Goal: Task Accomplishment & Management: Use online tool/utility

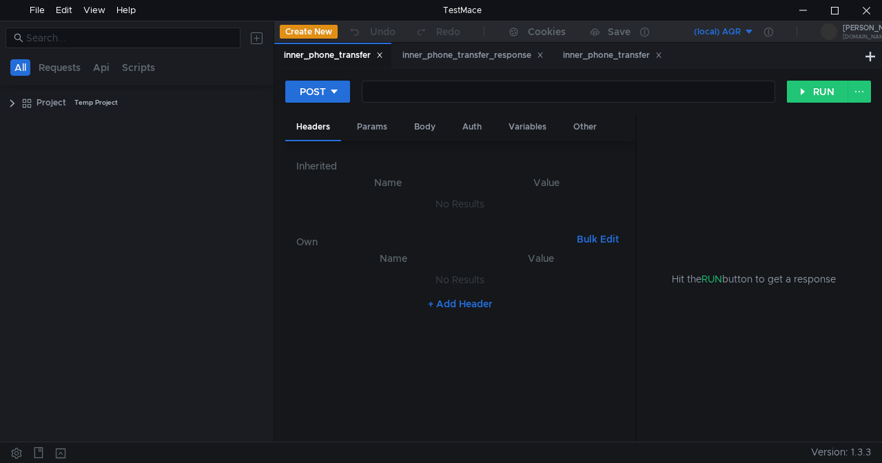
click at [748, 30] on button "(local) AQR" at bounding box center [707, 32] width 96 height 22
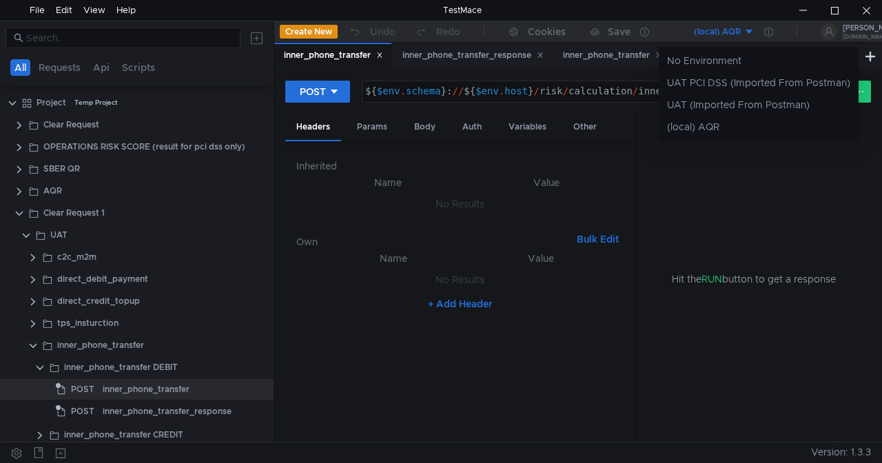
click at [132, 368] on div at bounding box center [441, 231] width 882 height 463
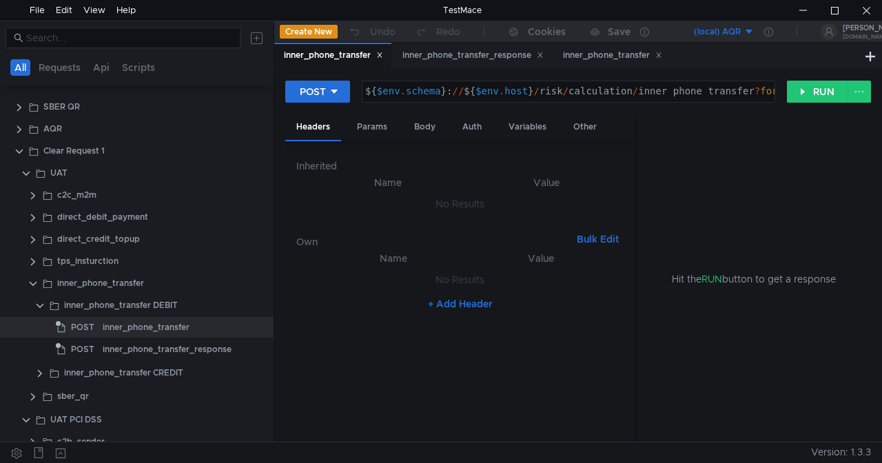
scroll to position [67, 0]
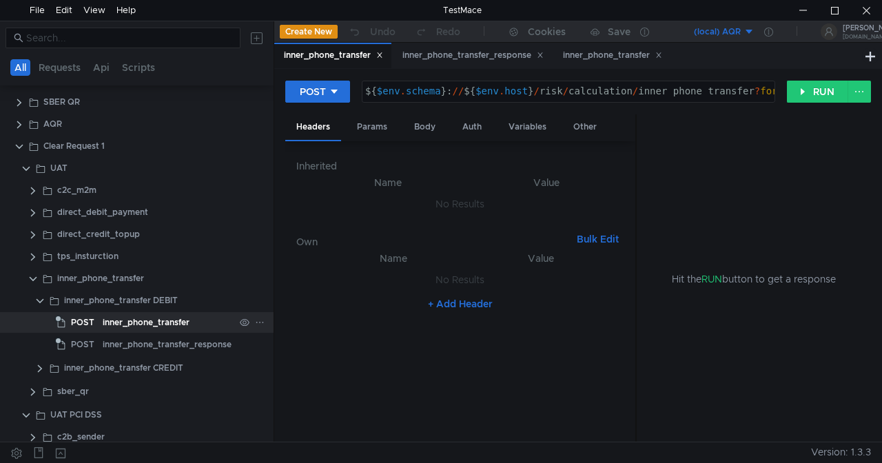
click at [150, 324] on div "inner_phone_transfer" at bounding box center [146, 322] width 87 height 21
click at [814, 92] on button "RUN" at bounding box center [817, 92] width 61 height 22
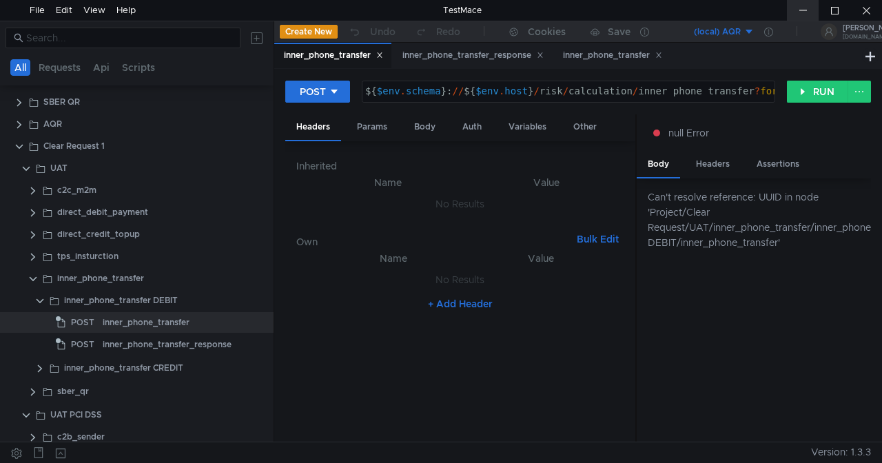
click at [805, 10] on div at bounding box center [803, 10] width 32 height 21
click at [21, 145] on clr-icon at bounding box center [19, 146] width 11 height 11
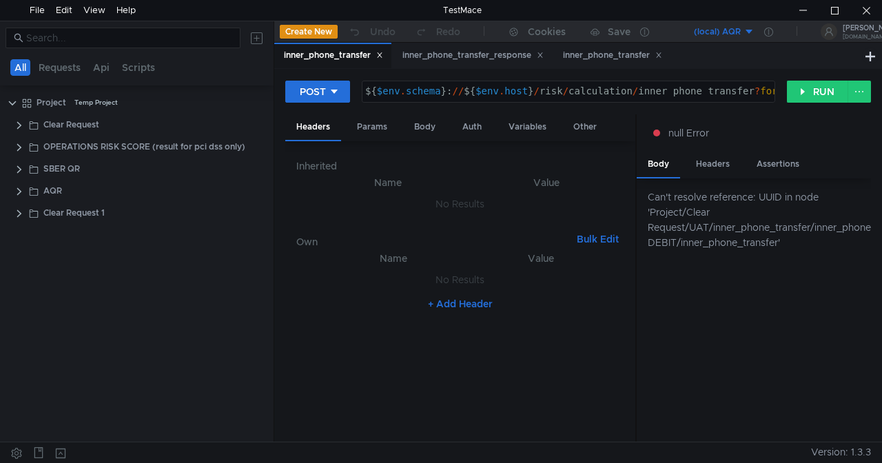
click at [751, 32] on button "(local) AQR" at bounding box center [707, 32] width 96 height 22
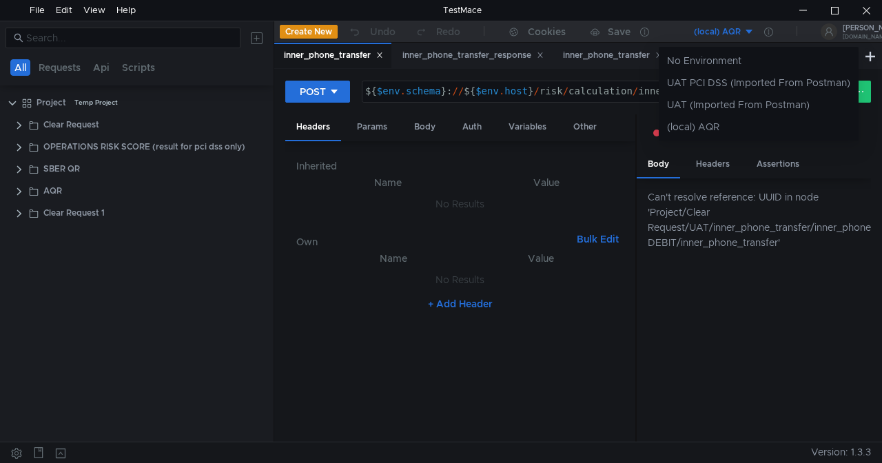
click at [767, 37] on div at bounding box center [441, 231] width 882 height 463
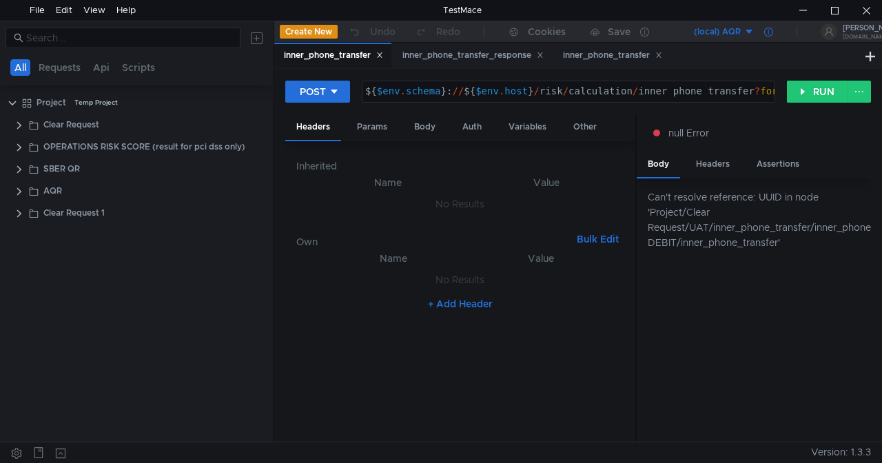
click at [768, 31] on icon at bounding box center [768, 32] width 9 height 9
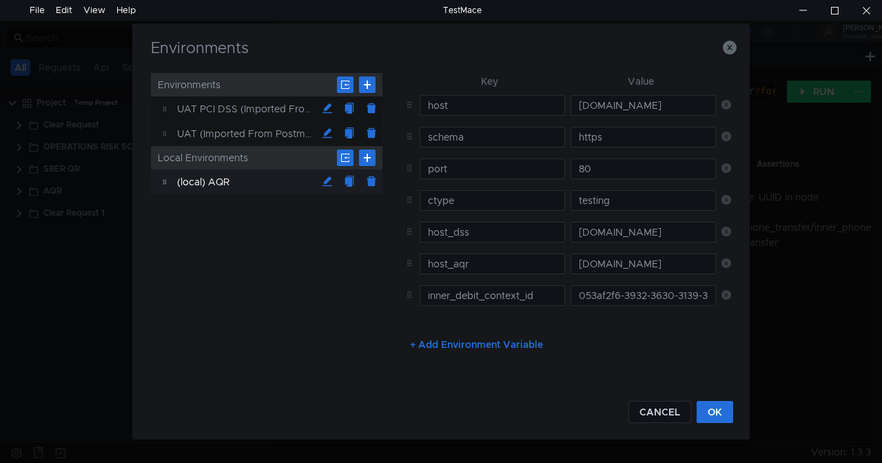
click at [232, 178] on div "(local) AQR" at bounding box center [246, 181] width 139 height 25
click at [235, 176] on div "(local) AQR" at bounding box center [246, 181] width 139 height 25
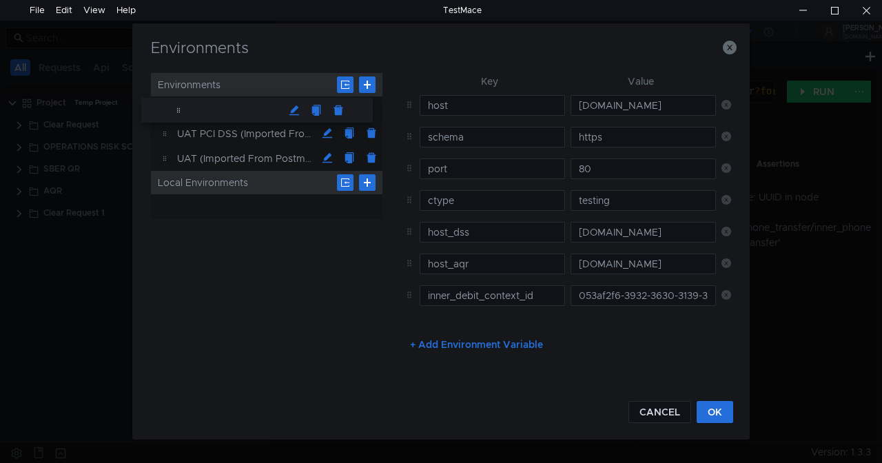
drag, startPoint x: 218, startPoint y: 179, endPoint x: 211, endPoint y: 107, distance: 72.0
click at [713, 410] on button "OK" at bounding box center [715, 412] width 37 height 22
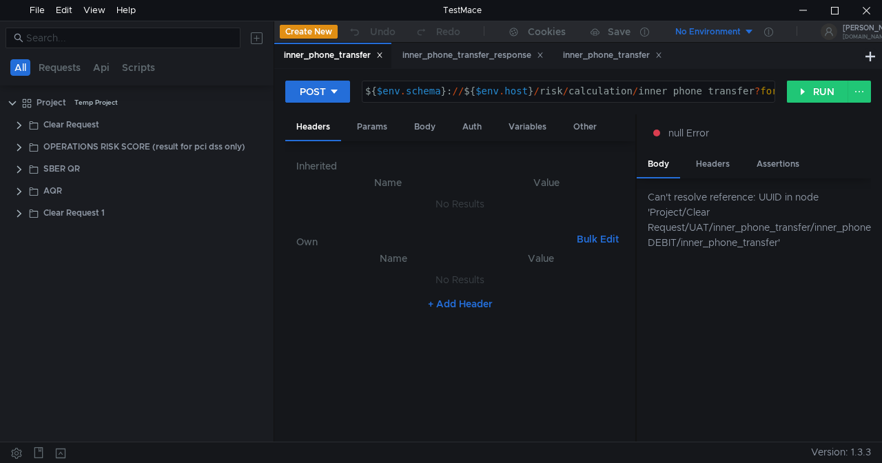
click at [743, 23] on button "No Environment" at bounding box center [707, 32] width 96 height 22
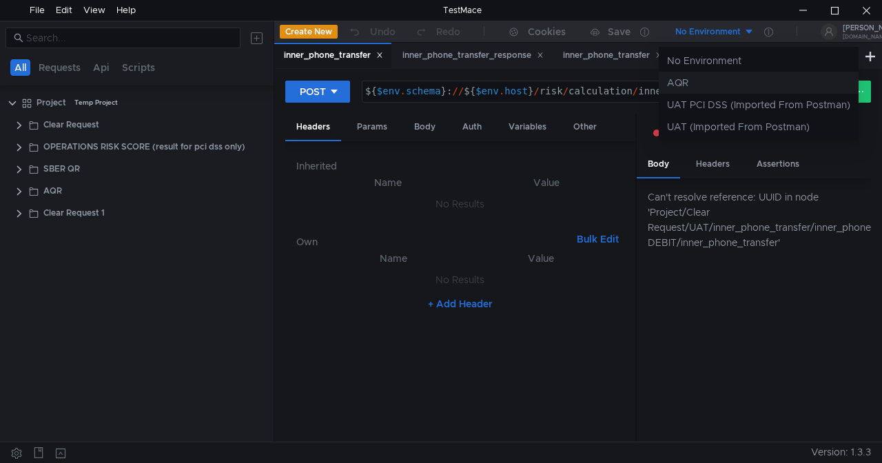
click at [692, 79] on li "AQR" at bounding box center [759, 83] width 200 height 22
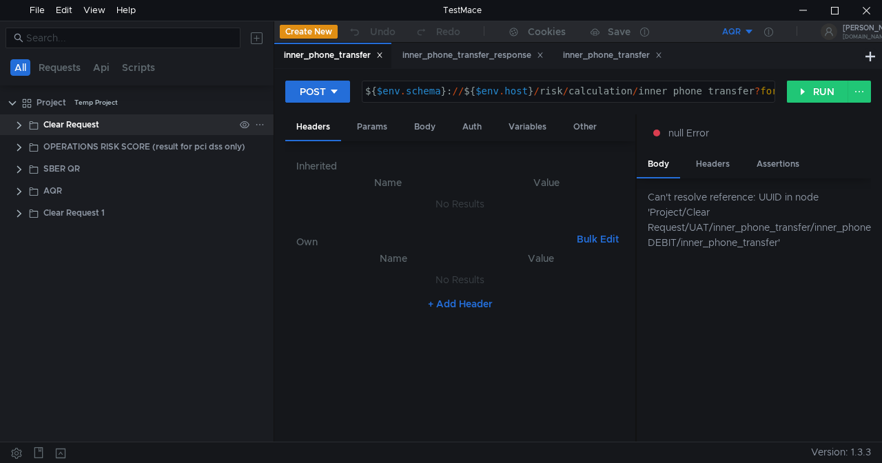
click at [18, 125] on clr-icon at bounding box center [19, 125] width 11 height 11
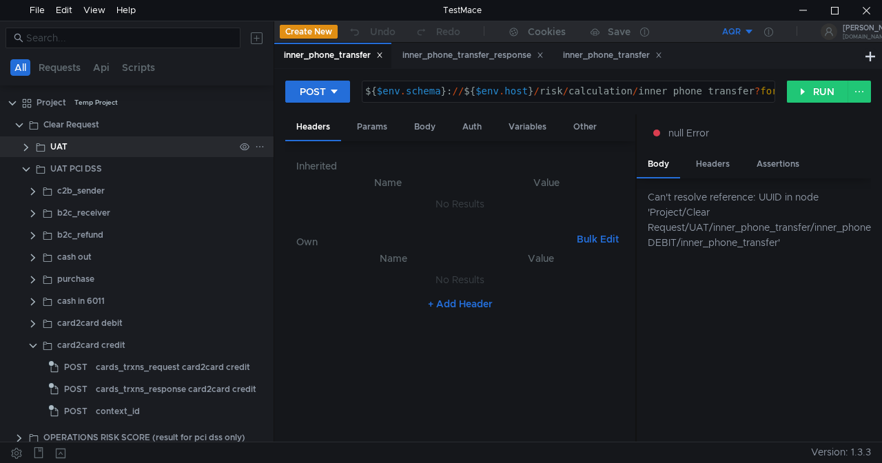
click at [26, 149] on clr-icon at bounding box center [26, 147] width 11 height 11
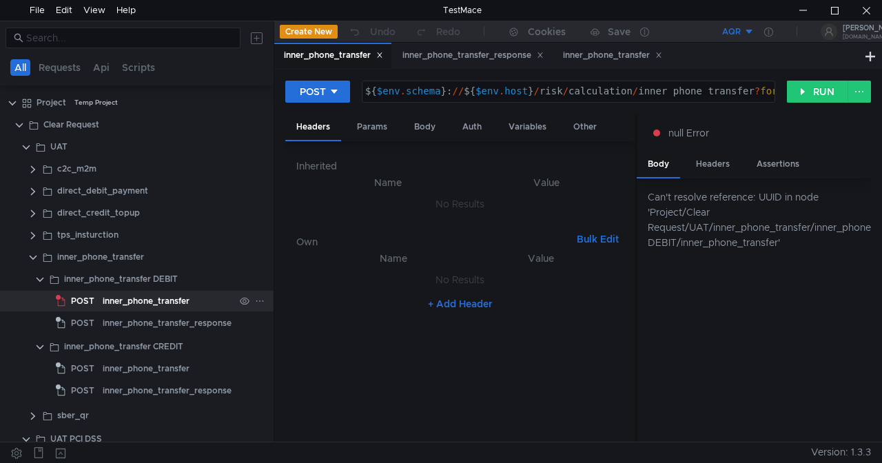
click at [126, 302] on div "inner_phone_transfer" at bounding box center [146, 301] width 87 height 21
click at [160, 298] on div "inner_phone_transfer" at bounding box center [146, 301] width 87 height 21
click at [805, 88] on button "RUN" at bounding box center [817, 92] width 61 height 22
click at [816, 94] on button "RUN" at bounding box center [817, 92] width 61 height 22
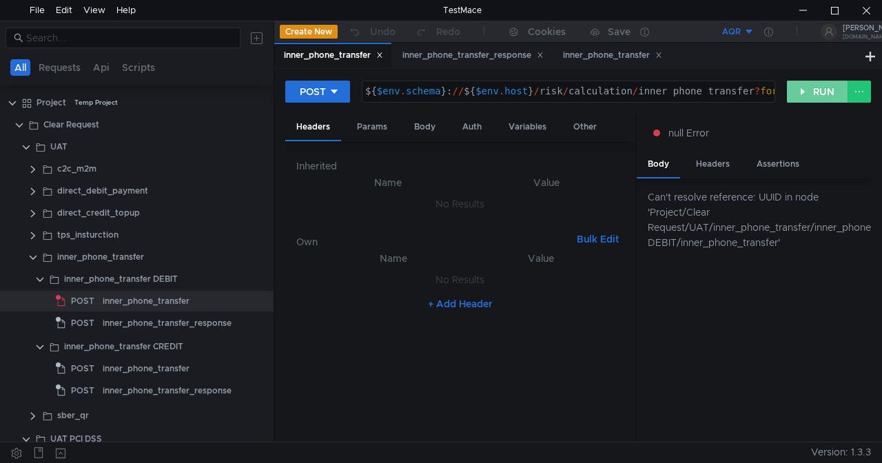
click at [817, 94] on button "RUN" at bounding box center [817, 92] width 61 height 22
click at [869, 88] on button at bounding box center [858, 92] width 23 height 22
click at [858, 91] on div at bounding box center [441, 231] width 882 height 463
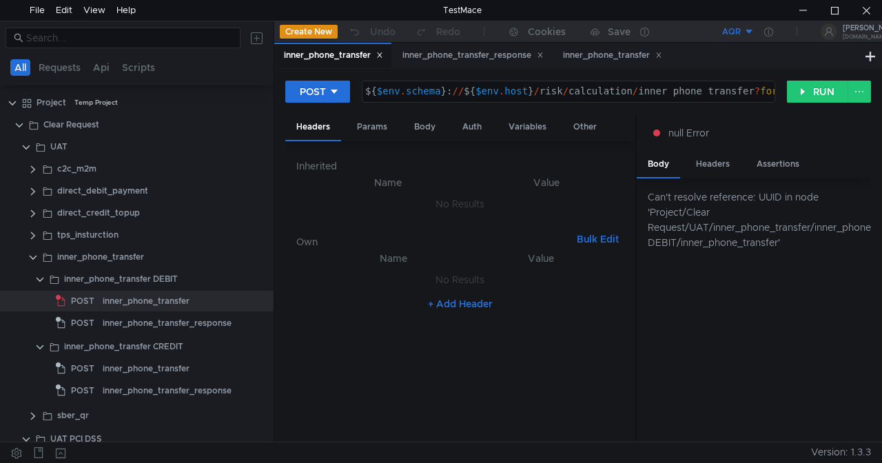
click at [779, 91] on div "POST ${ $env . schema } : // ${ $env . host } / risk / calculation / inner_phon…" at bounding box center [536, 91] width 502 height 23
click at [805, 90] on button "RUN" at bounding box center [817, 92] width 61 height 22
click at [747, 32] on button "AQR" at bounding box center [707, 32] width 96 height 22
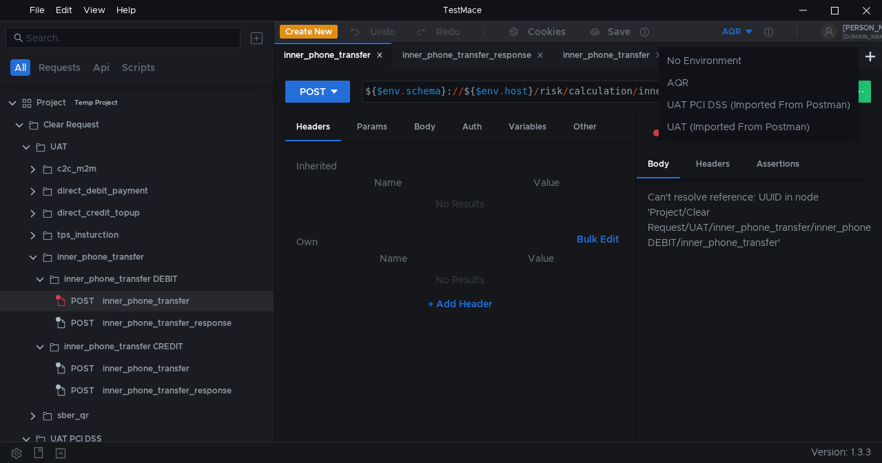
click at [747, 33] on div at bounding box center [441, 231] width 882 height 463
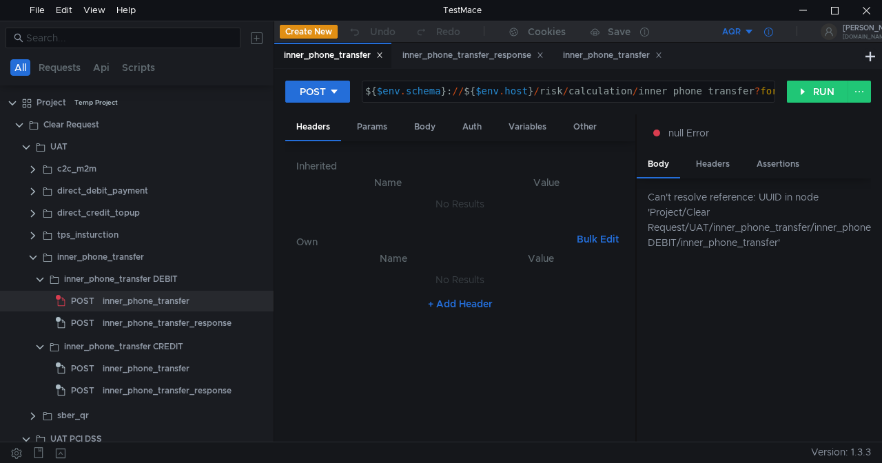
click at [769, 30] on icon at bounding box center [768, 32] width 9 height 9
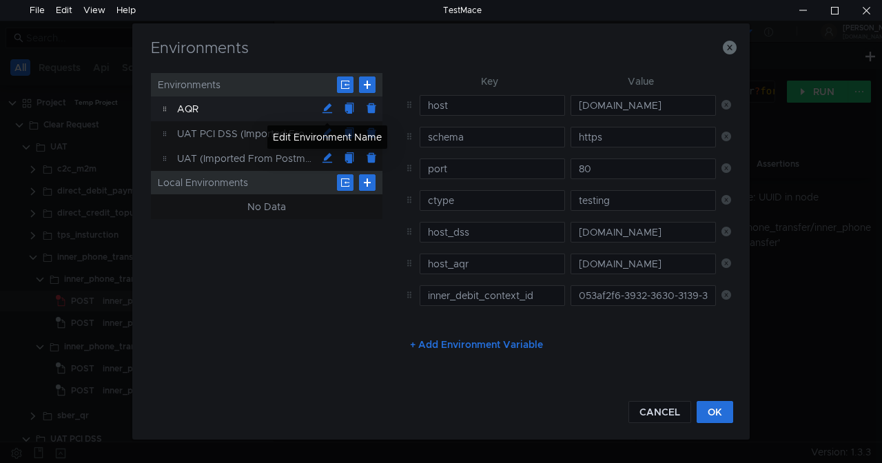
click at [327, 107] on button at bounding box center [327, 109] width 22 height 22
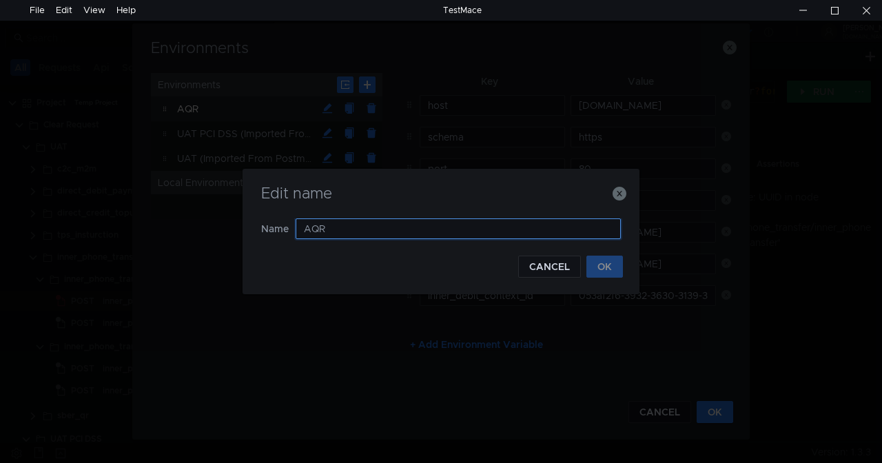
drag, startPoint x: 299, startPoint y: 226, endPoint x: 282, endPoint y: 224, distance: 17.3
click at [282, 224] on nz-form-item "Name AQR" at bounding box center [441, 228] width 360 height 21
type input "UAT"
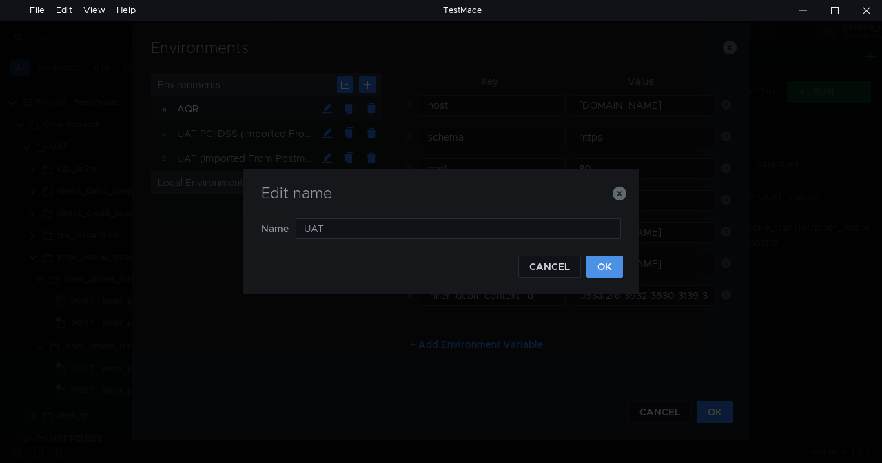
click at [604, 267] on button "OK" at bounding box center [604, 267] width 37 height 22
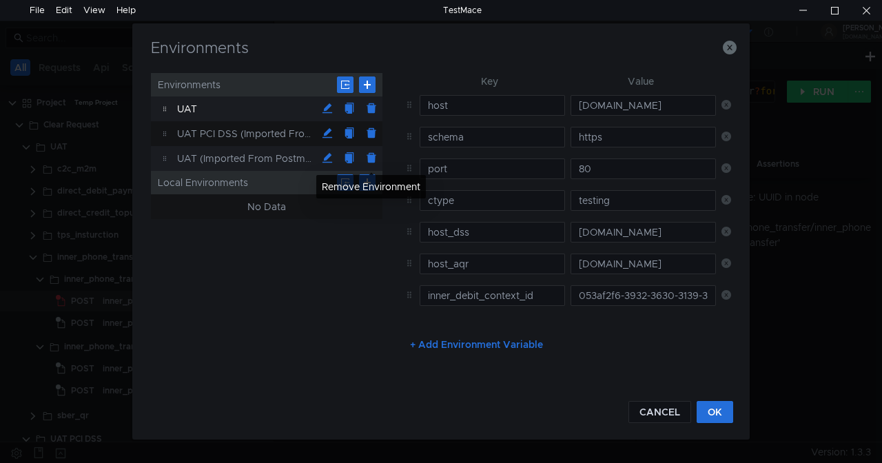
click at [373, 160] on button at bounding box center [371, 158] width 22 height 22
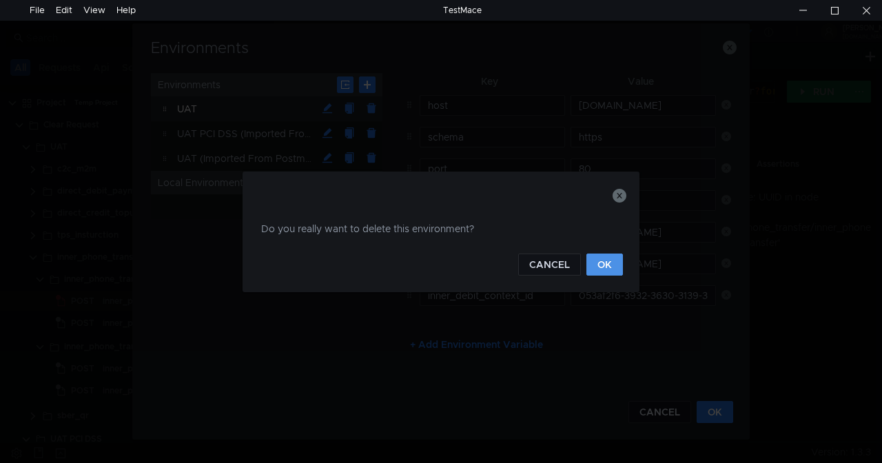
click at [604, 262] on button "OK" at bounding box center [604, 265] width 37 height 22
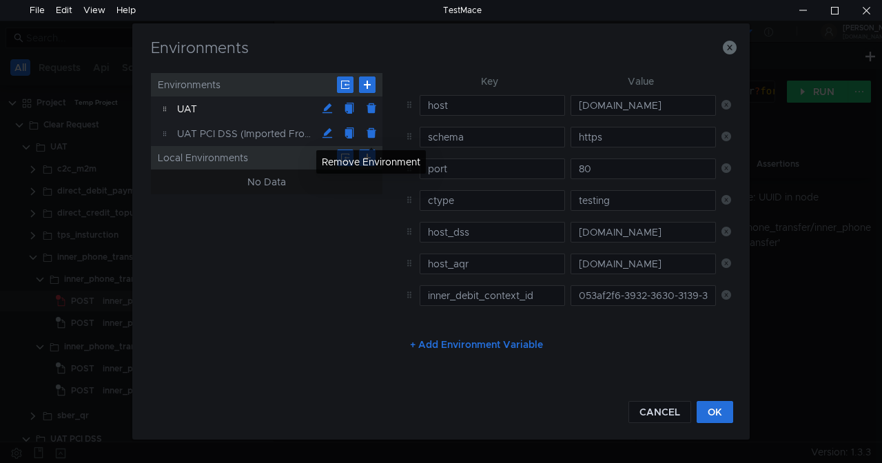
click at [373, 135] on button at bounding box center [371, 134] width 22 height 22
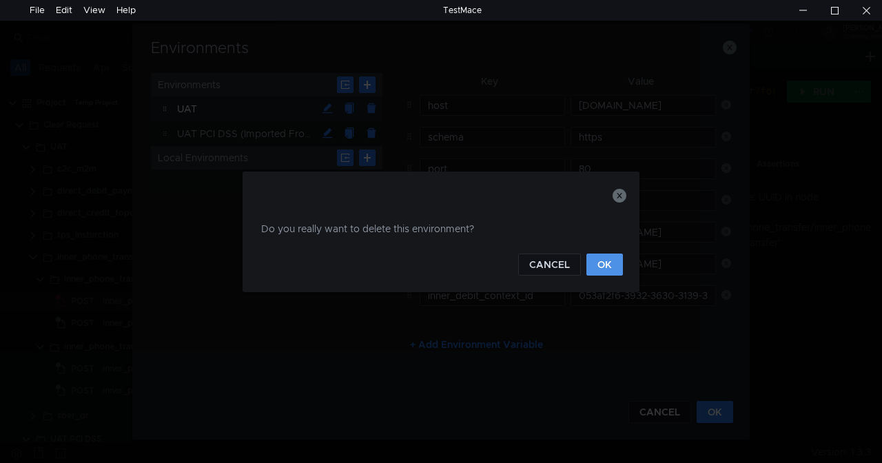
click at [599, 259] on button "OK" at bounding box center [604, 265] width 37 height 22
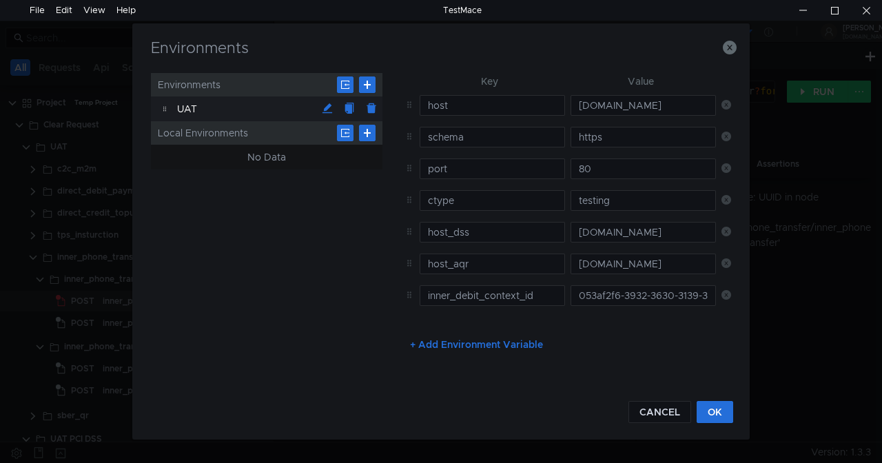
click at [729, 291] on icon at bounding box center [726, 295] width 10 height 10
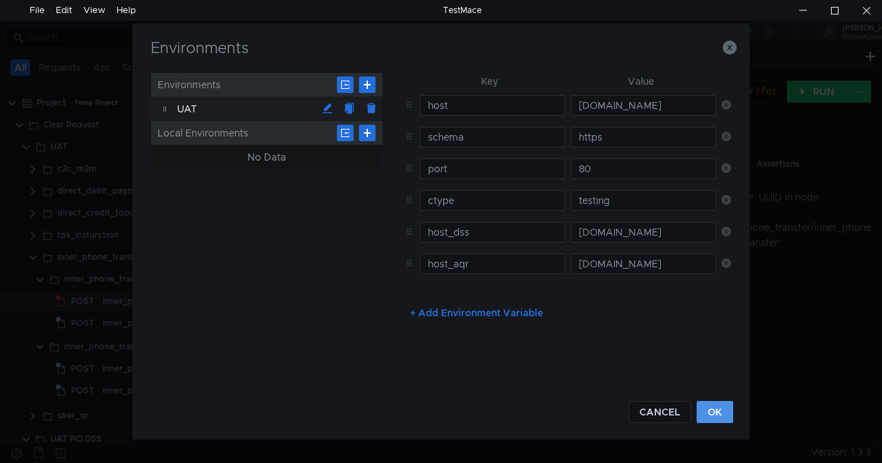
click at [716, 411] on button "OK" at bounding box center [715, 412] width 37 height 22
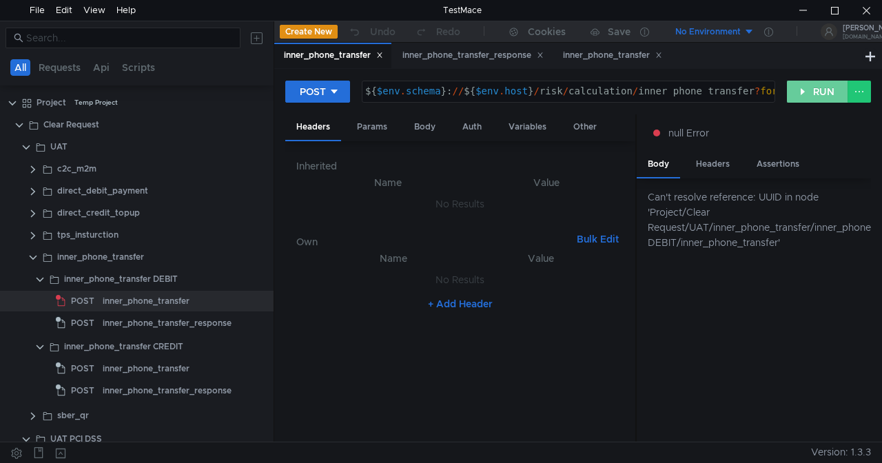
click at [813, 88] on button "RUN" at bounding box center [817, 92] width 61 height 22
click at [816, 95] on button "RUN" at bounding box center [817, 92] width 61 height 22
click at [818, 95] on button "RUN" at bounding box center [817, 92] width 61 height 22
click at [821, 94] on button "RUN" at bounding box center [817, 92] width 61 height 22
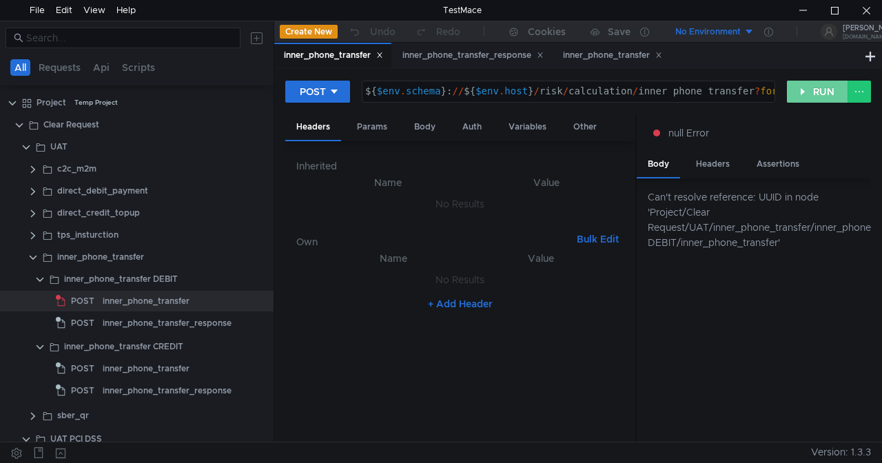
click at [821, 94] on button "RUN" at bounding box center [817, 92] width 61 height 22
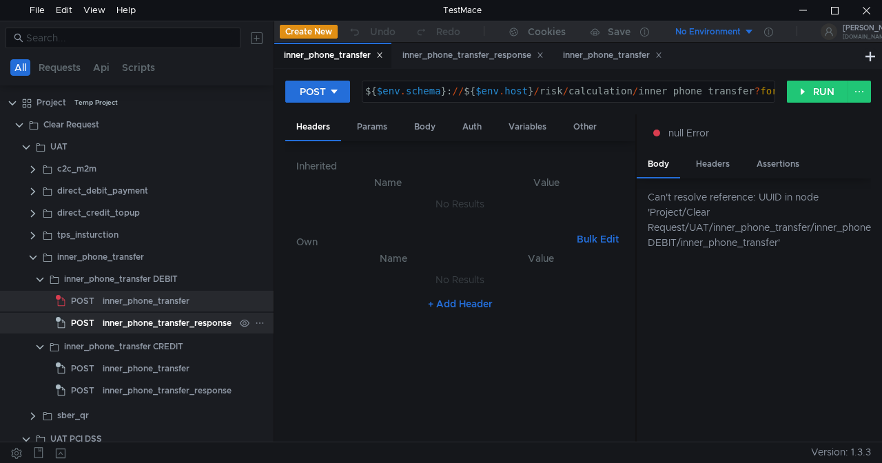
click at [189, 320] on div "inner_phone_transfer_response" at bounding box center [167, 323] width 129 height 21
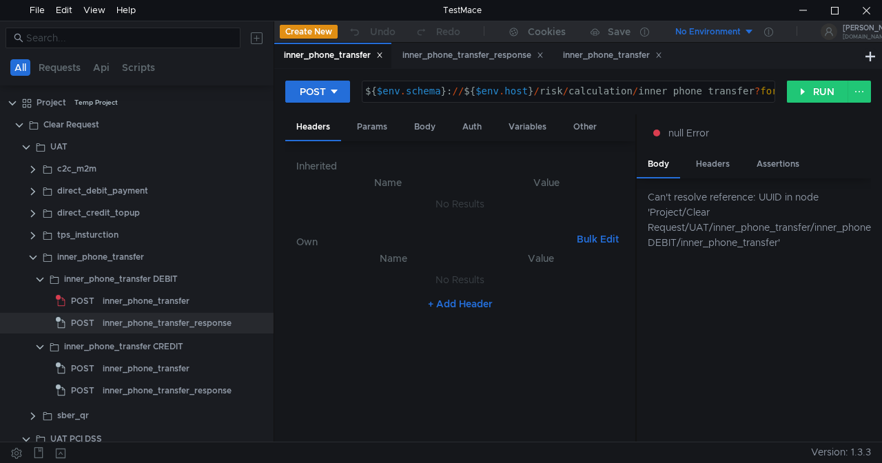
click at [748, 32] on button "No Environment" at bounding box center [707, 32] width 96 height 22
click at [684, 83] on li "UAT" at bounding box center [707, 83] width 96 height 22
click at [807, 94] on button "RUN" at bounding box center [817, 92] width 61 height 22
click at [812, 94] on button "RUN" at bounding box center [817, 92] width 61 height 22
click at [813, 94] on button "RUN" at bounding box center [817, 92] width 61 height 22
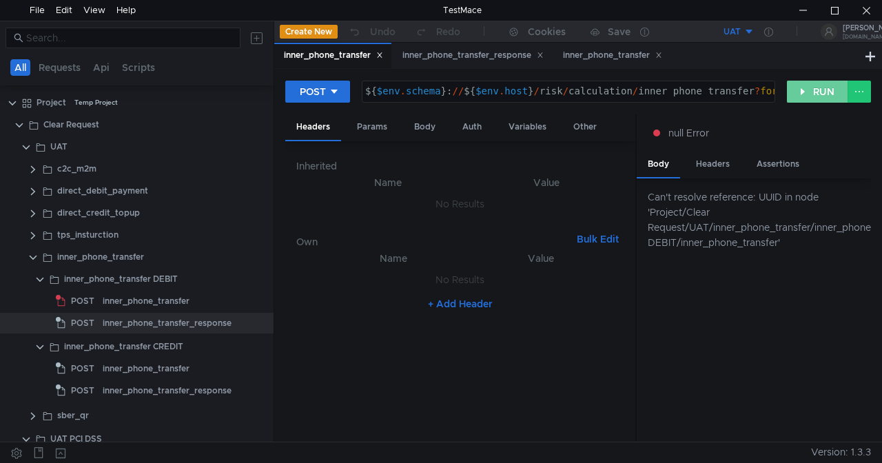
click at [819, 93] on button "RUN" at bounding box center [817, 92] width 61 height 22
drag, startPoint x: 842, startPoint y: 79, endPoint x: 824, endPoint y: 93, distance: 23.0
click at [836, 84] on div "POST ${ $env . schema } : // ${ $env . host } / risk / calculation / inner_phon…" at bounding box center [578, 255] width 608 height 373
click at [824, 92] on button "RUN" at bounding box center [817, 92] width 61 height 22
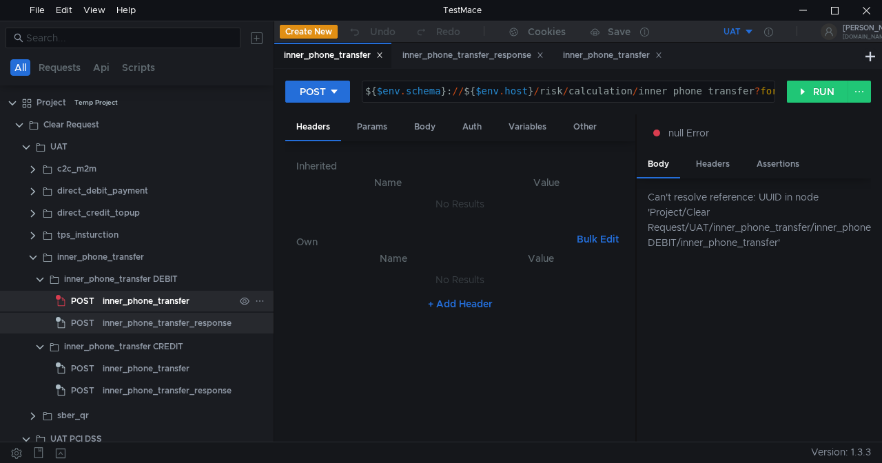
click at [103, 302] on div "inner_phone_transfer" at bounding box center [146, 301] width 87 height 21
click at [112, 320] on div "inner_phone_transfer_response" at bounding box center [167, 323] width 129 height 21
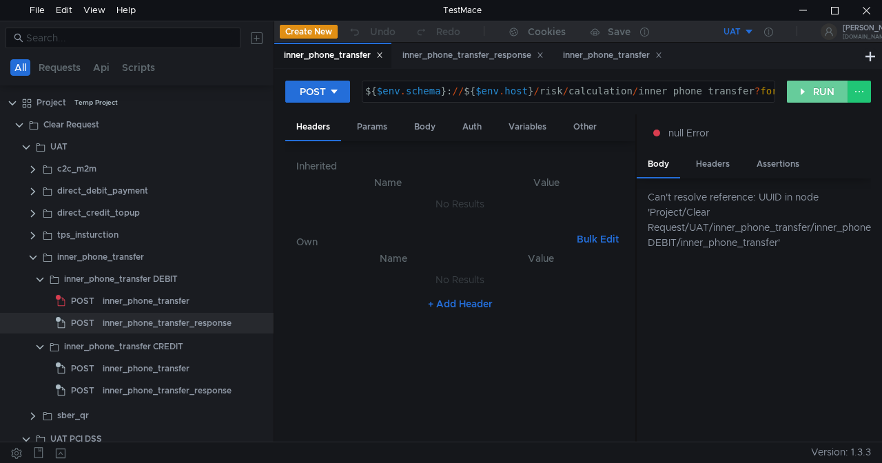
click at [809, 94] on button "RUN" at bounding box center [817, 92] width 61 height 22
click at [617, 31] on div "Save" at bounding box center [619, 32] width 23 height 10
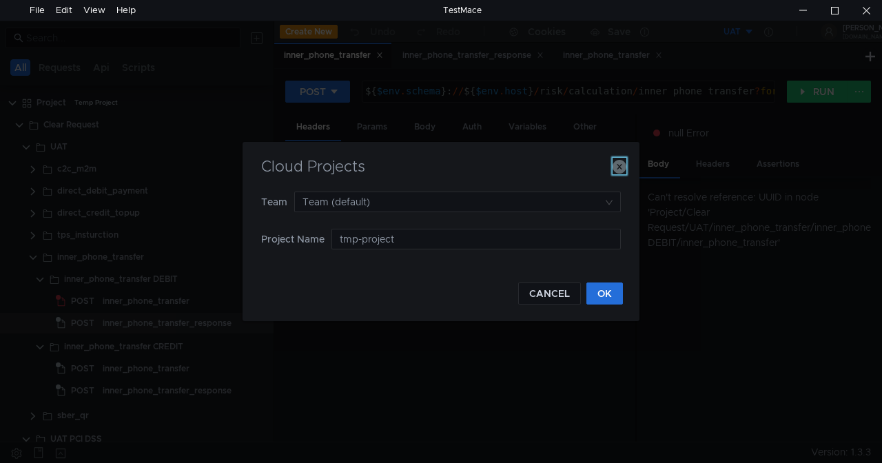
click at [618, 164] on icon "button" at bounding box center [619, 167] width 14 height 14
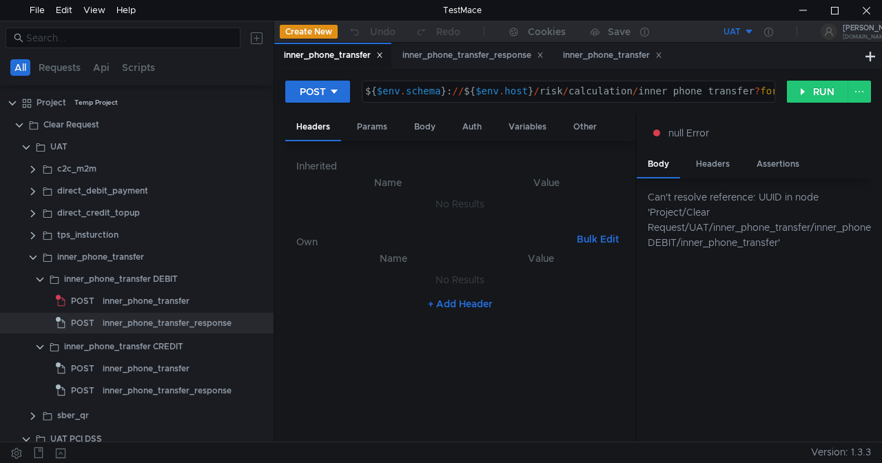
click at [754, 91] on div "${ $env . schema } : // ${ $env . host } / risk / calculation / inner_phone_tra…" at bounding box center [634, 101] width 544 height 31
type textarea "${$env.schema}://${$[DOMAIN_NAME]}/risk/calculation/inner_phone_transfer"
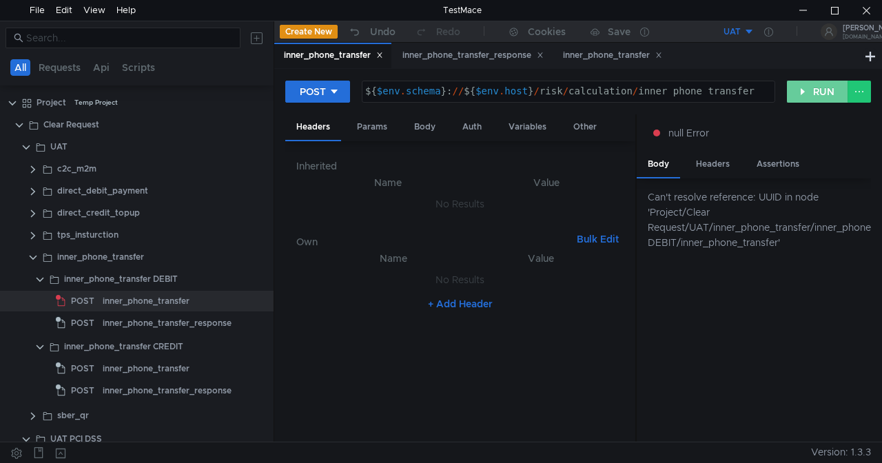
click at [815, 87] on button "RUN" at bounding box center [817, 92] width 61 height 22
click at [812, 94] on button "RUN" at bounding box center [817, 92] width 61 height 22
click at [814, 90] on button "RUN" at bounding box center [817, 92] width 61 height 22
click at [817, 90] on button "RUN" at bounding box center [817, 92] width 61 height 22
click at [830, 85] on button "RUN" at bounding box center [817, 92] width 61 height 22
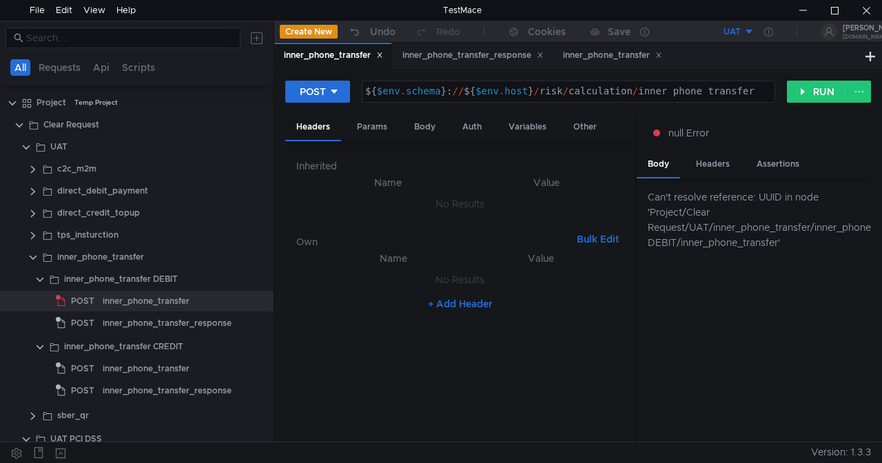
click at [756, 90] on div "${ $env . schema } : // ${ $env . host } / risk / calculation / inner_phone_tra…" at bounding box center [568, 101] width 412 height 31
click at [365, 124] on div "Params" at bounding box center [372, 126] width 52 height 25
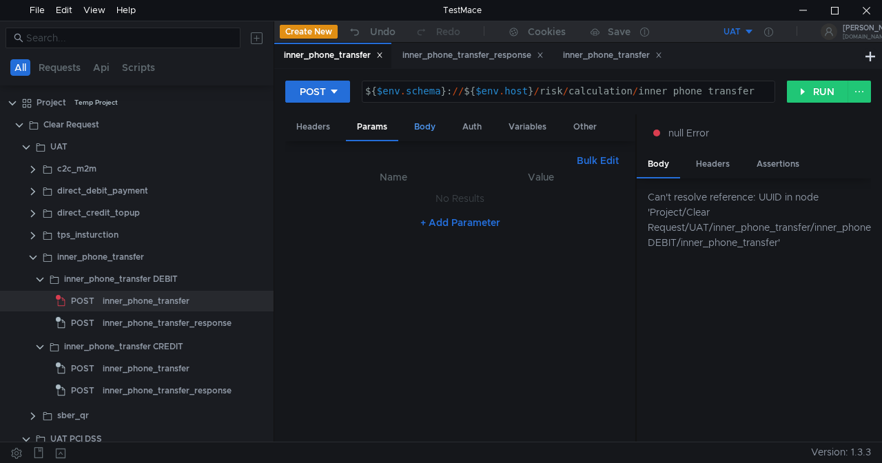
click at [433, 121] on div "Body" at bounding box center [424, 126] width 43 height 25
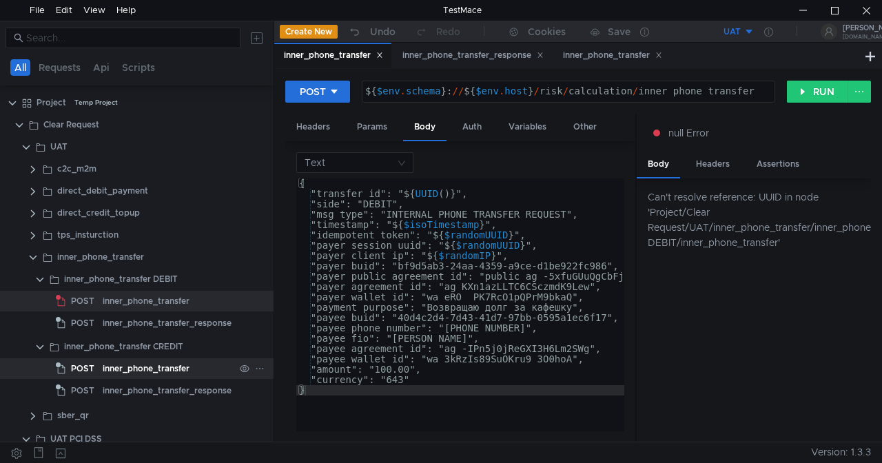
click at [123, 369] on div "inner_phone_transfer" at bounding box center [146, 368] width 87 height 21
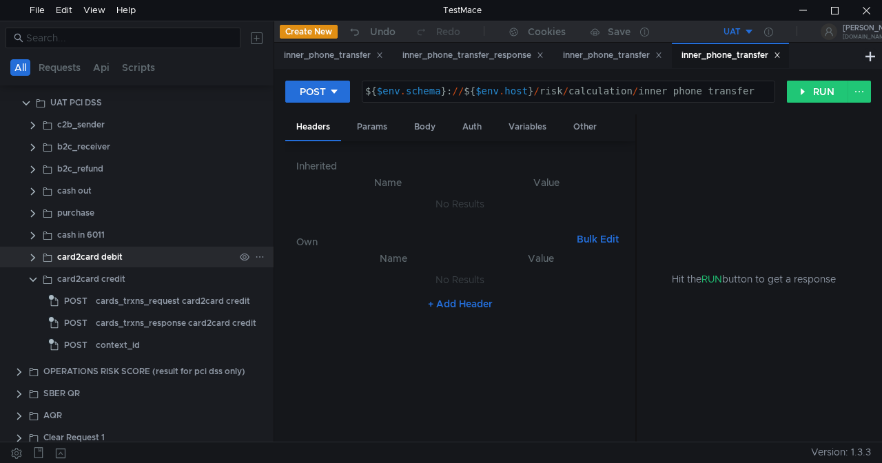
scroll to position [344, 0]
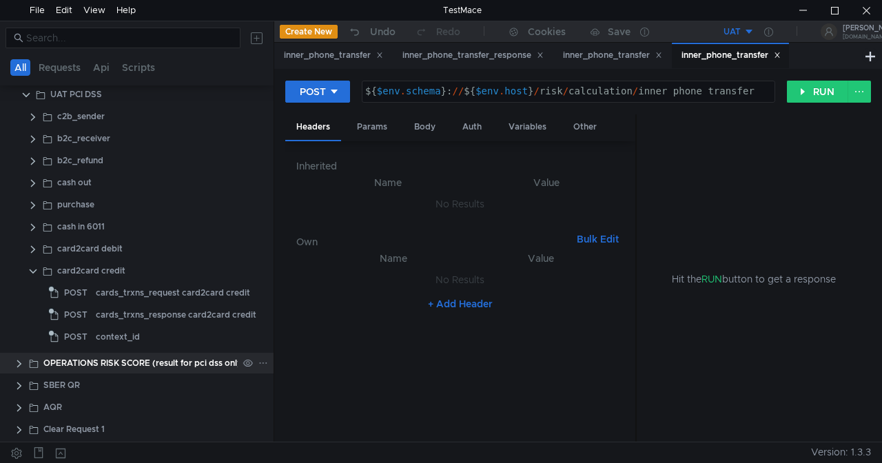
click at [20, 362] on clr-icon at bounding box center [19, 363] width 11 height 11
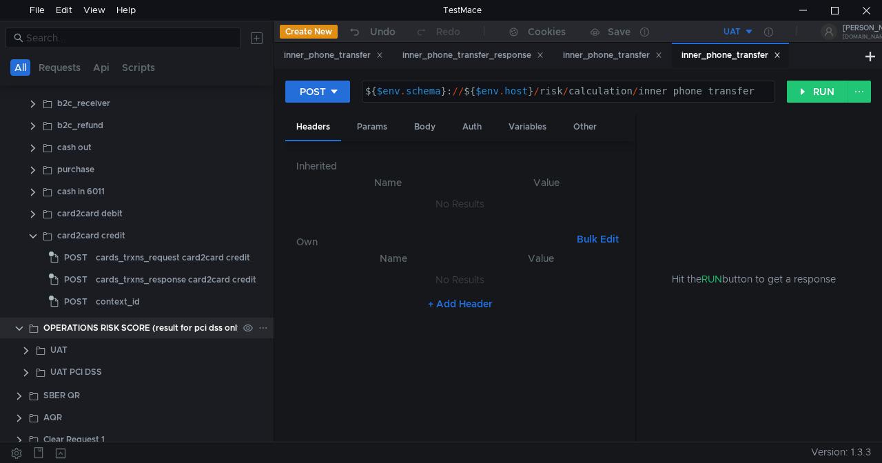
scroll to position [391, 0]
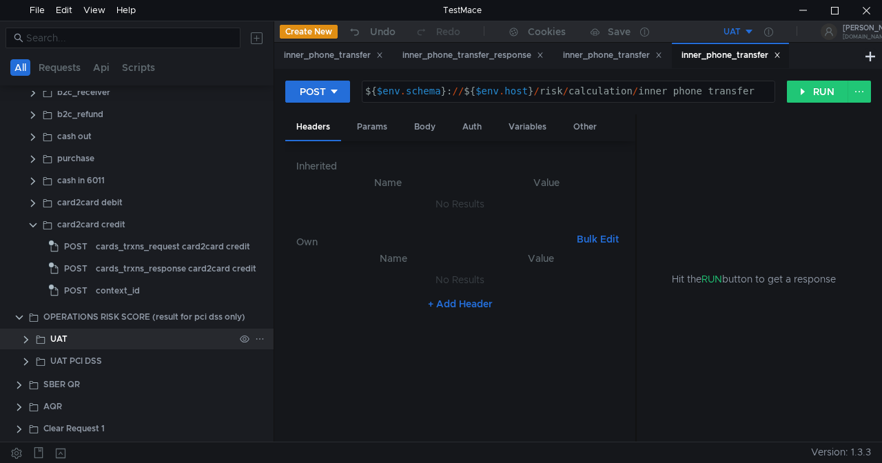
click at [25, 340] on clr-icon at bounding box center [26, 339] width 11 height 11
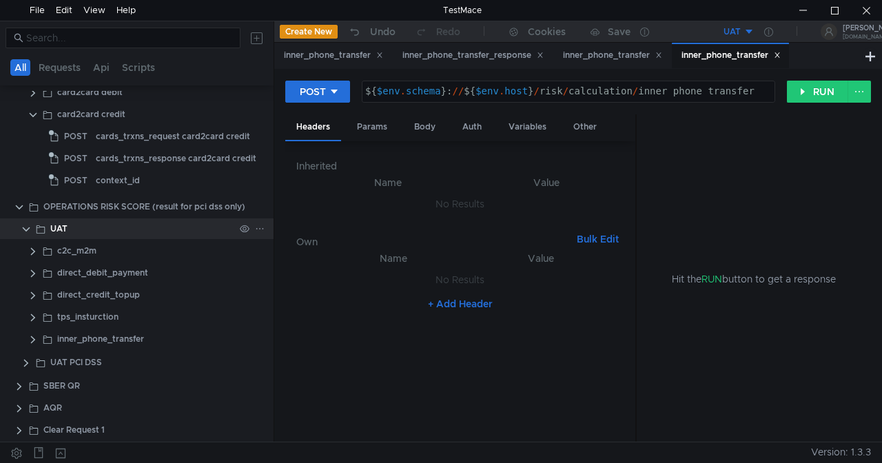
scroll to position [504, 0]
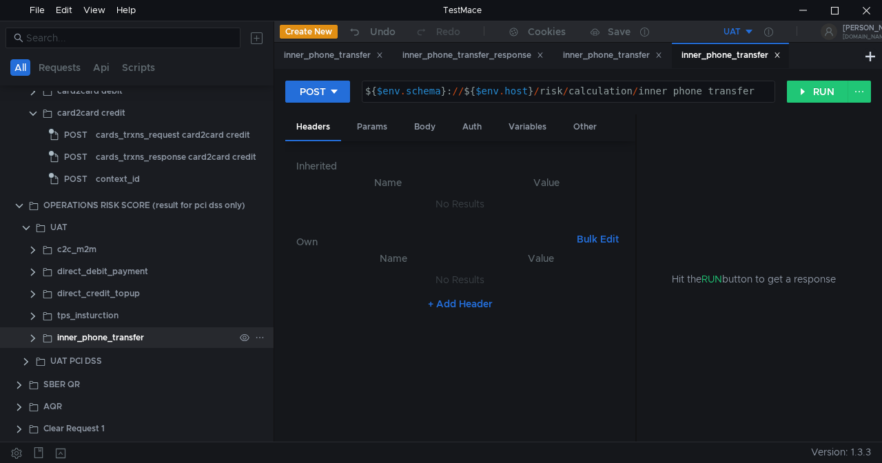
click at [33, 333] on clr-icon at bounding box center [33, 338] width 11 height 11
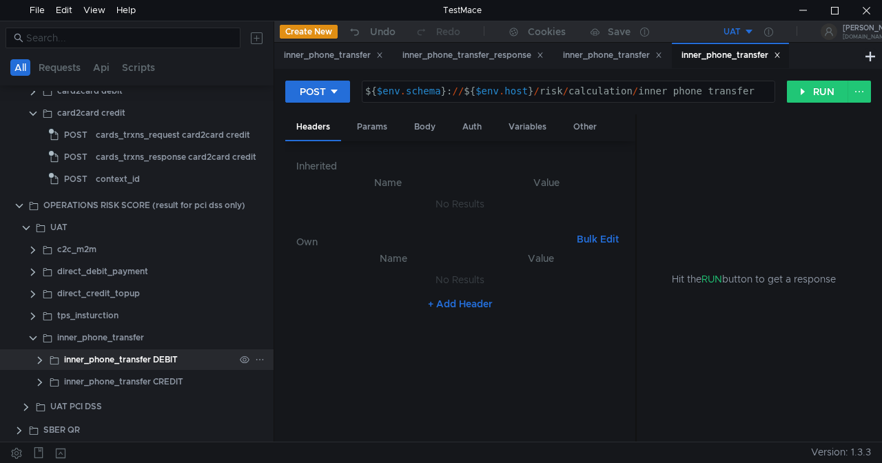
click at [127, 355] on div "inner_phone_transfer DEBIT" at bounding box center [121, 359] width 114 height 21
click at [132, 358] on div "inner_phone_transfer DEBIT" at bounding box center [121, 359] width 114 height 21
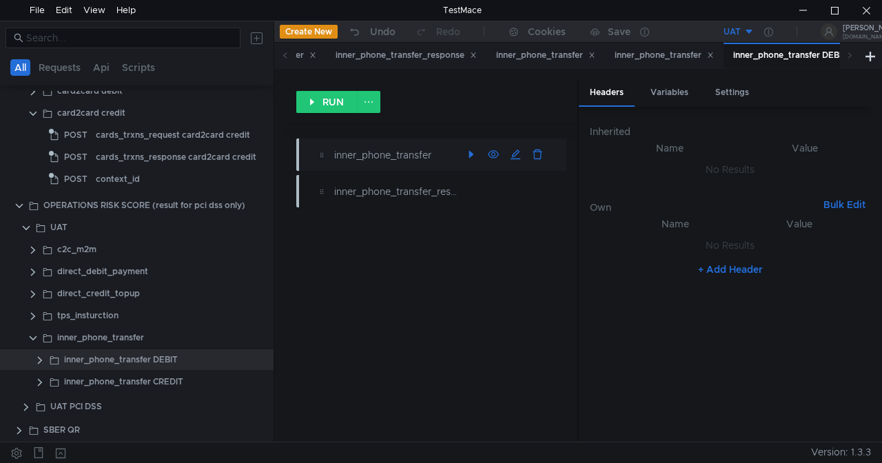
click at [345, 153] on div "inner_phone_transfer" at bounding box center [397, 154] width 126 height 15
click at [471, 153] on button "button" at bounding box center [471, 155] width 22 height 22
click at [400, 153] on button "Errors (1)" at bounding box center [417, 155] width 70 height 17
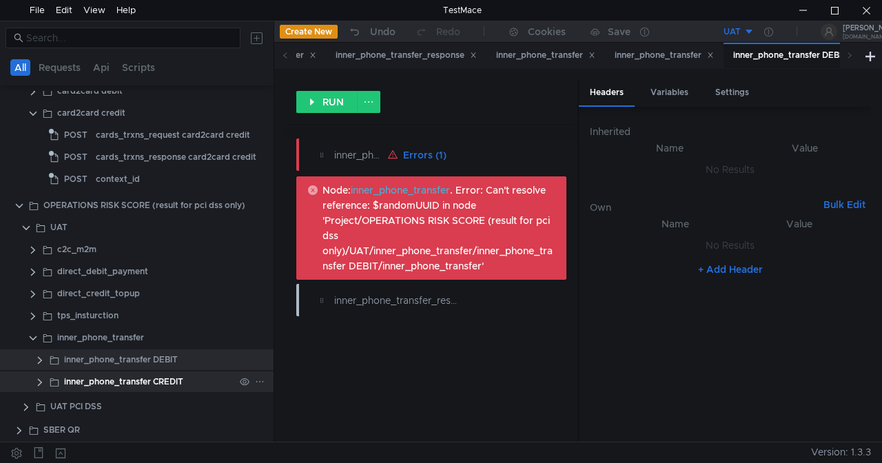
click at [138, 382] on div "inner_phone_transfer CREDIT" at bounding box center [123, 381] width 119 height 21
click at [35, 380] on clr-icon at bounding box center [39, 382] width 11 height 11
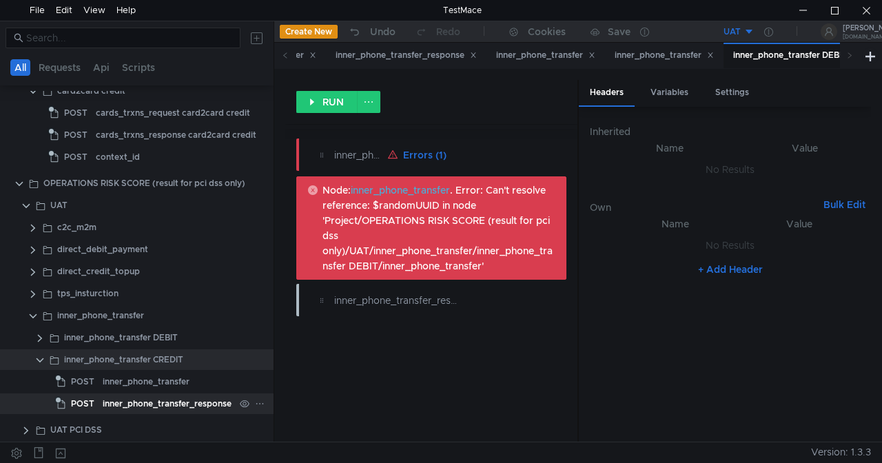
scroll to position [595, 0]
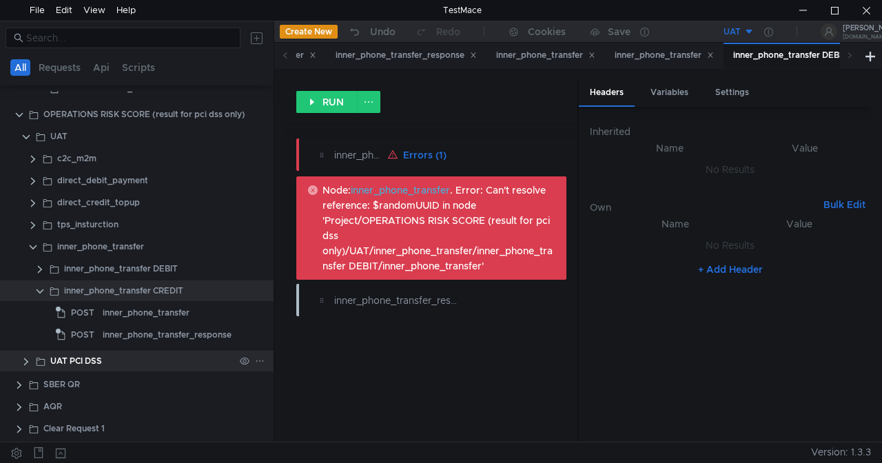
click at [26, 358] on clr-icon at bounding box center [26, 361] width 11 height 11
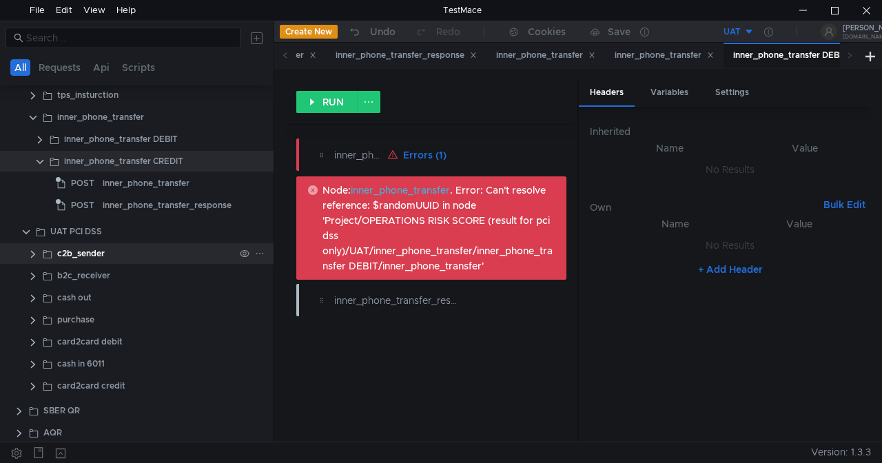
scroll to position [732, 0]
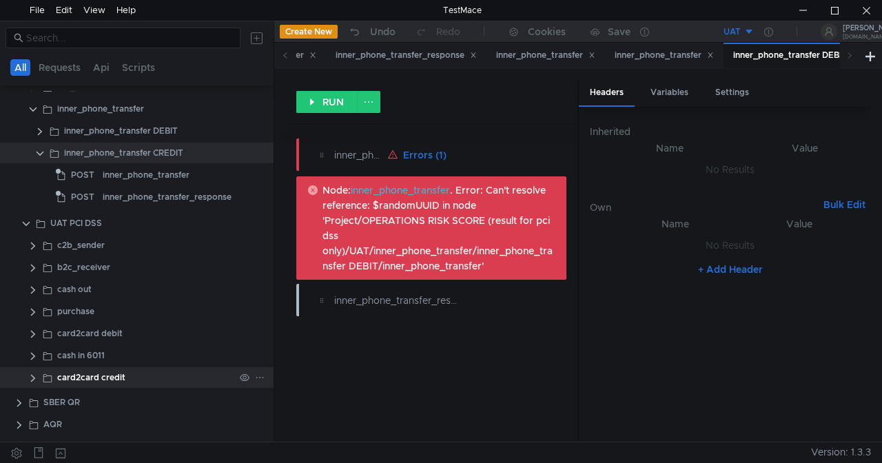
click at [34, 377] on clr-icon at bounding box center [33, 378] width 11 height 11
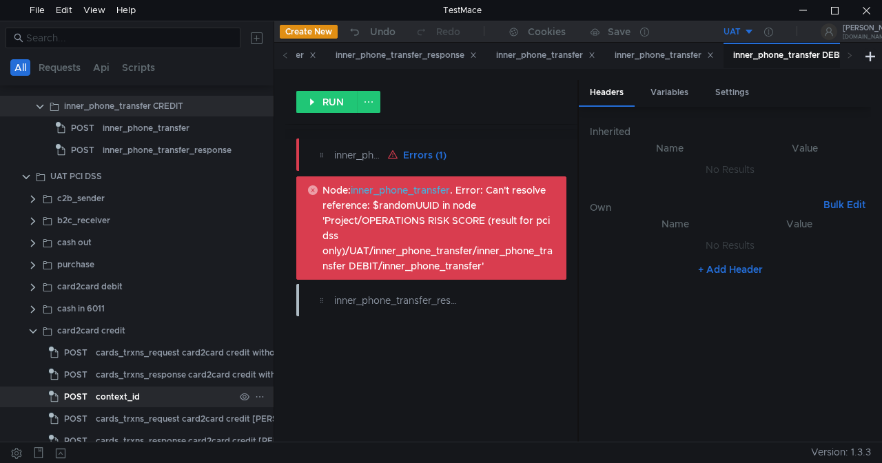
scroll to position [801, 0]
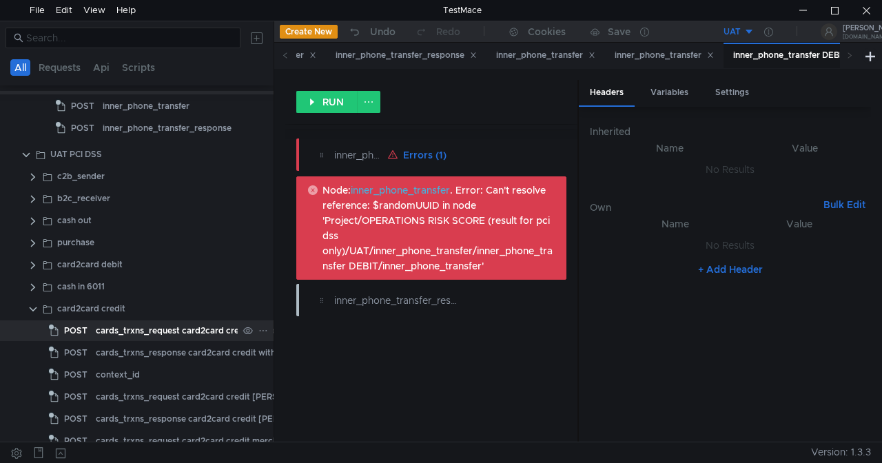
click at [172, 329] on div "cards_trxns_request card2card credit without factors" at bounding box center [205, 330] width 218 height 21
click at [190, 327] on div "cards_trxns_request card2card credit without factors" at bounding box center [205, 330] width 218 height 21
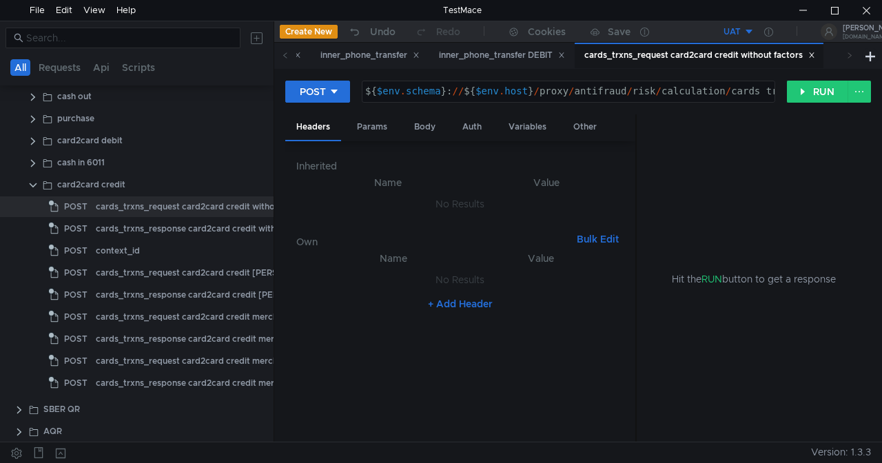
scroll to position [939, 0]
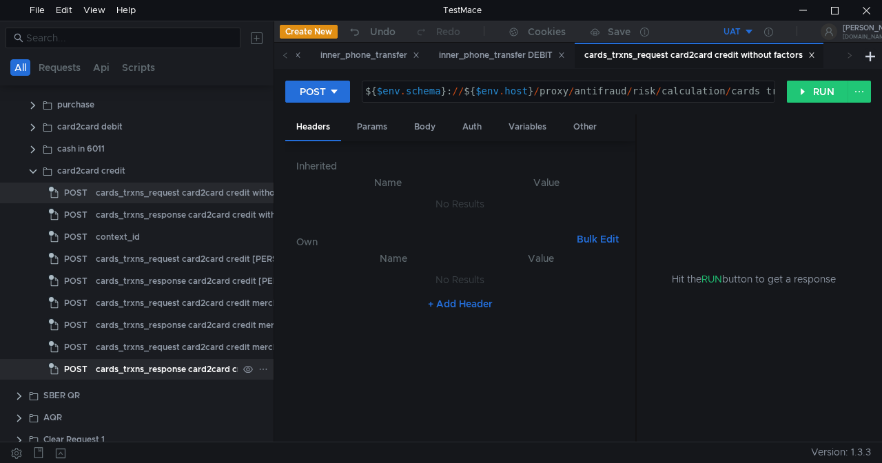
click at [165, 364] on div "cards_trxns_response card2card credit merchant low risk" at bounding box center [213, 369] width 234 height 21
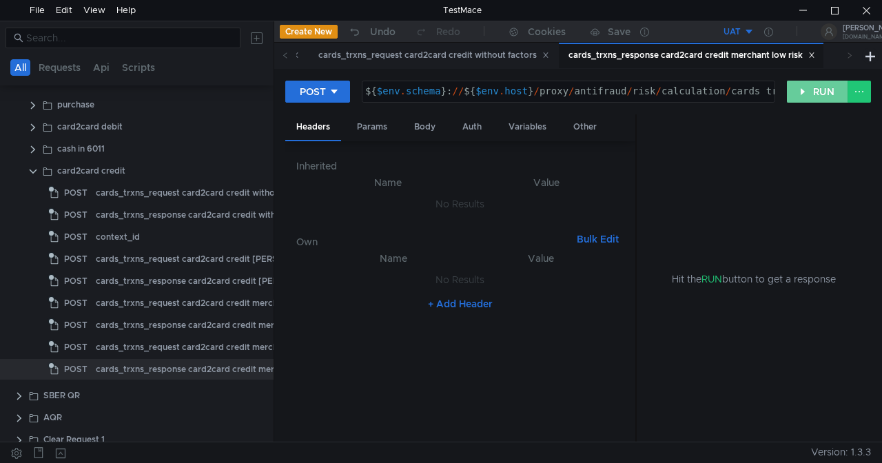
click at [812, 89] on button "RUN" at bounding box center [817, 92] width 61 height 22
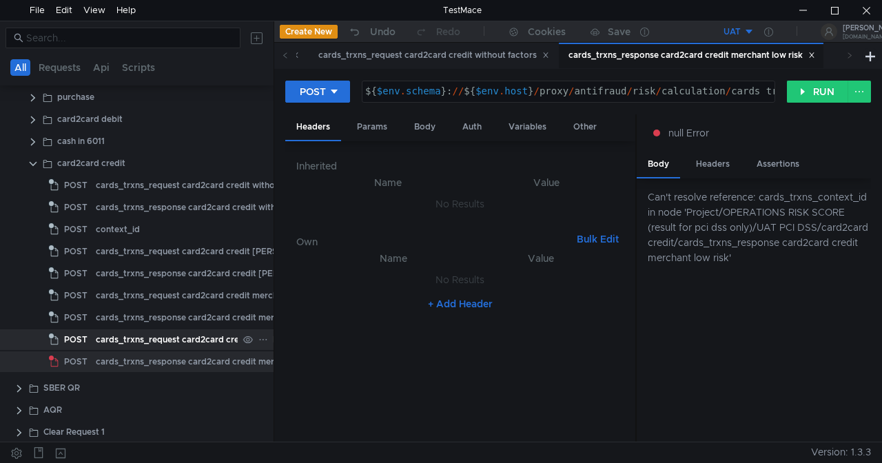
scroll to position [950, 0]
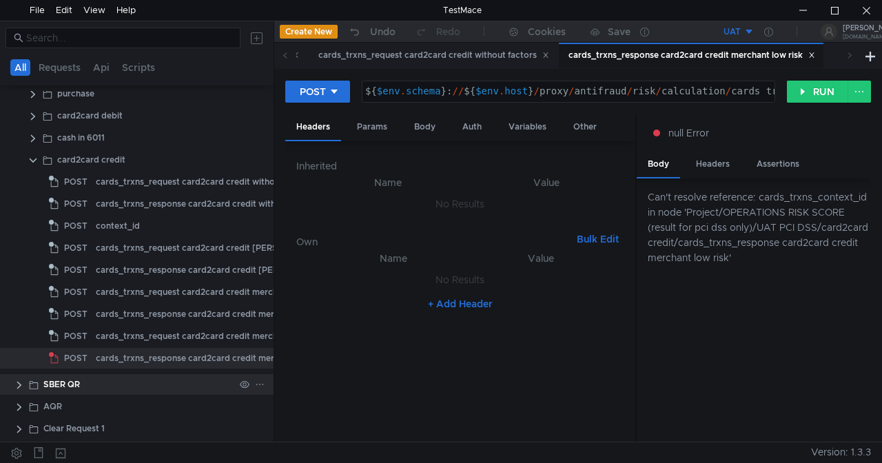
drag, startPoint x: 16, startPoint y: 384, endPoint x: 15, endPoint y: 392, distance: 7.6
click at [15, 392] on app-app-tree-node-expander at bounding box center [19, 384] width 11 height 21
click at [20, 386] on clr-icon at bounding box center [19, 385] width 11 height 11
click at [21, 384] on clr-icon at bounding box center [19, 385] width 11 height 11
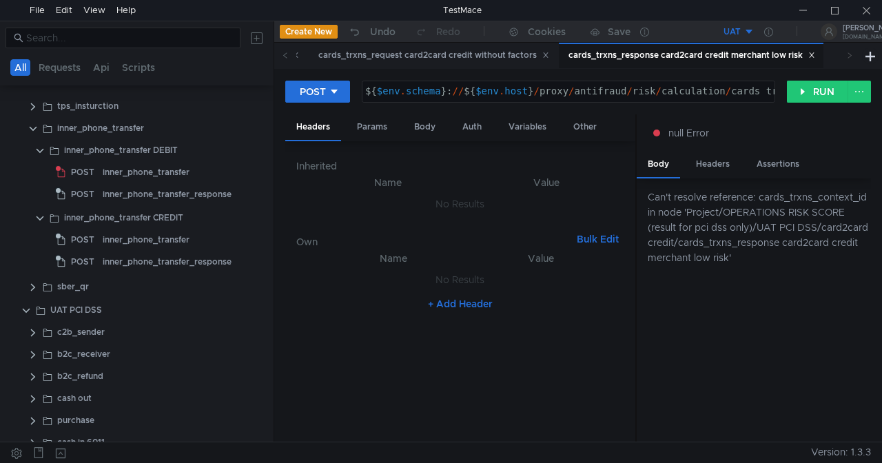
scroll to position [0, 0]
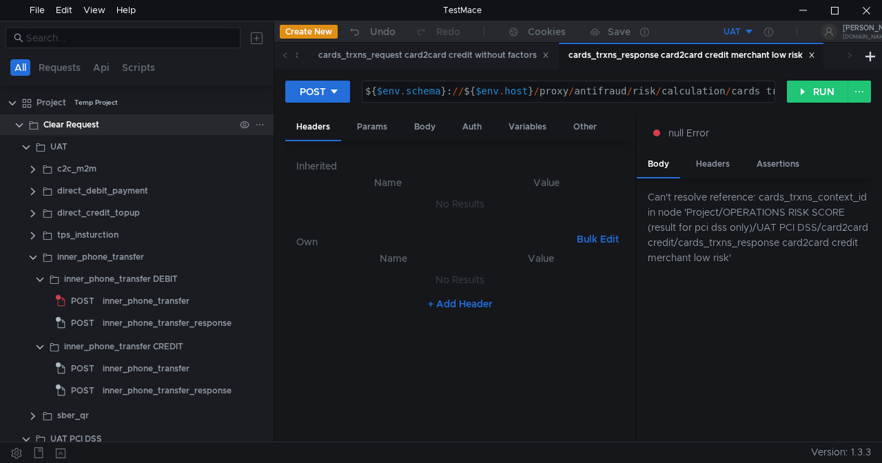
click at [24, 120] on clr-icon at bounding box center [19, 125] width 11 height 11
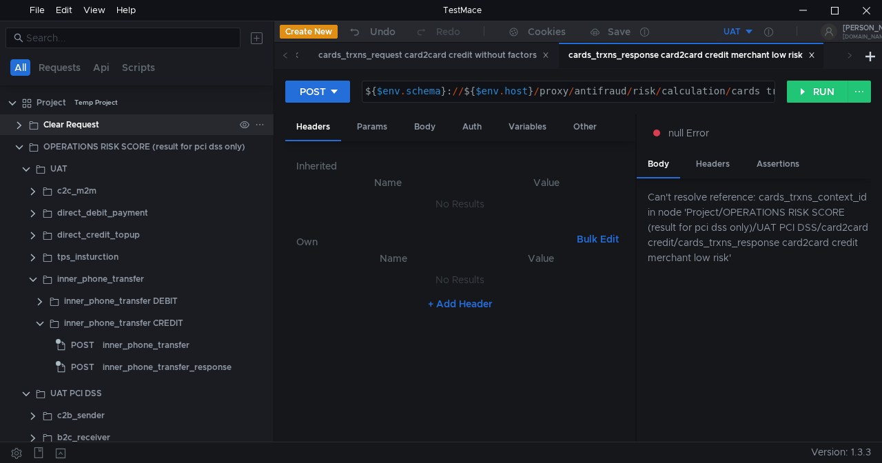
click at [21, 121] on clr-icon at bounding box center [19, 125] width 11 height 11
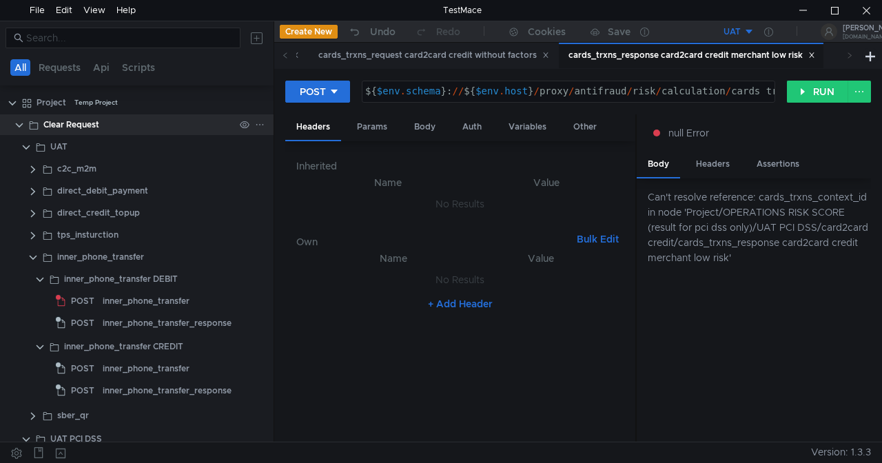
click at [21, 143] on clr-icon at bounding box center [26, 147] width 11 height 11
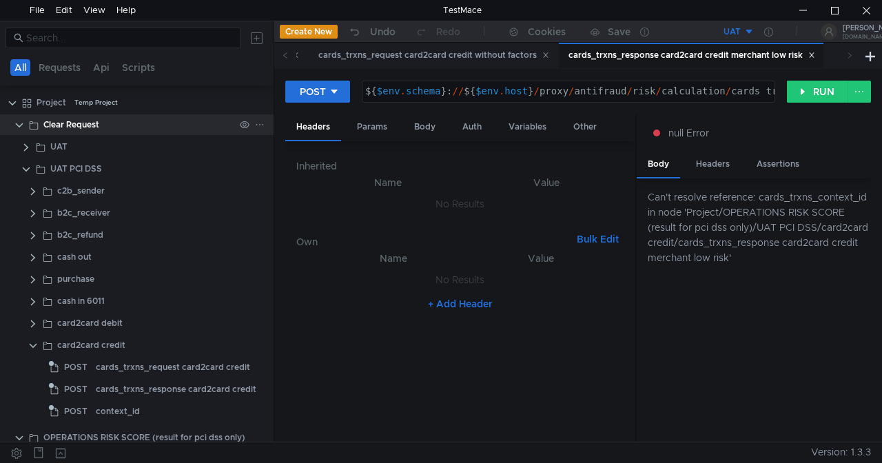
click at [17, 123] on clr-icon at bounding box center [19, 125] width 11 height 11
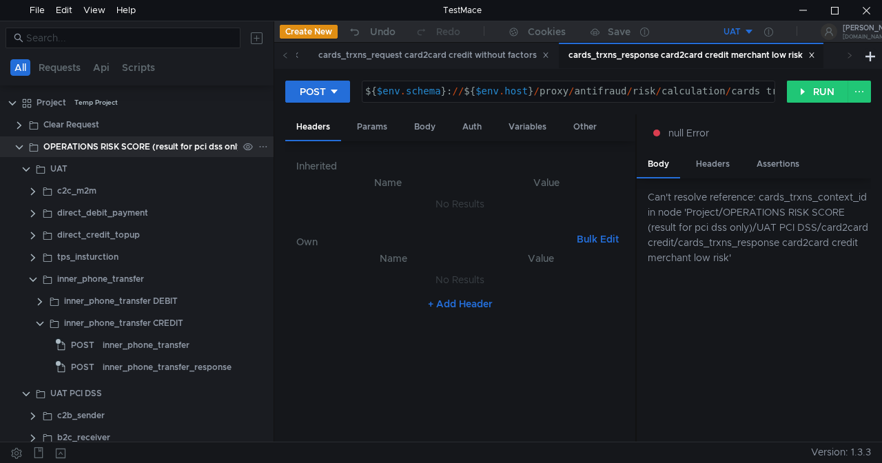
click at [19, 147] on clr-icon at bounding box center [19, 147] width 11 height 11
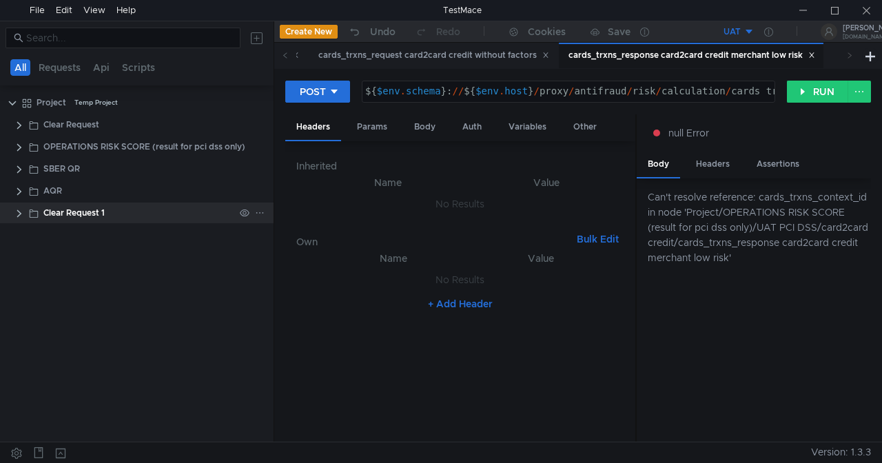
click at [21, 214] on clr-icon at bounding box center [19, 213] width 11 height 11
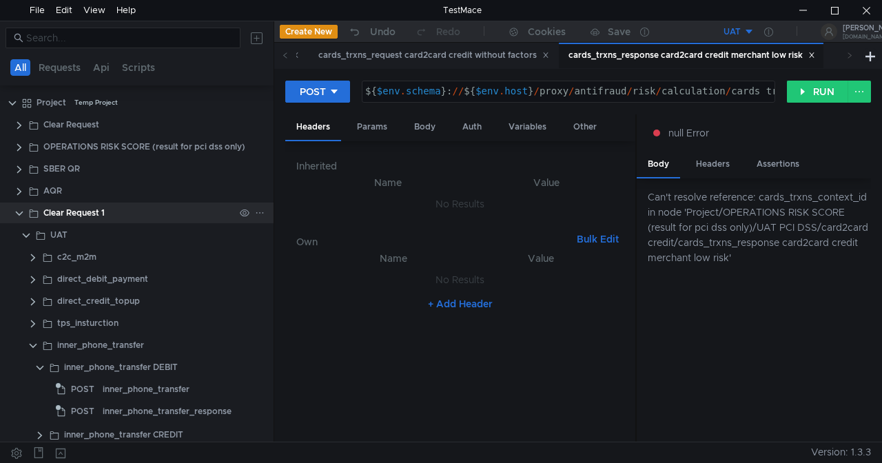
click at [18, 216] on clr-icon at bounding box center [19, 213] width 11 height 11
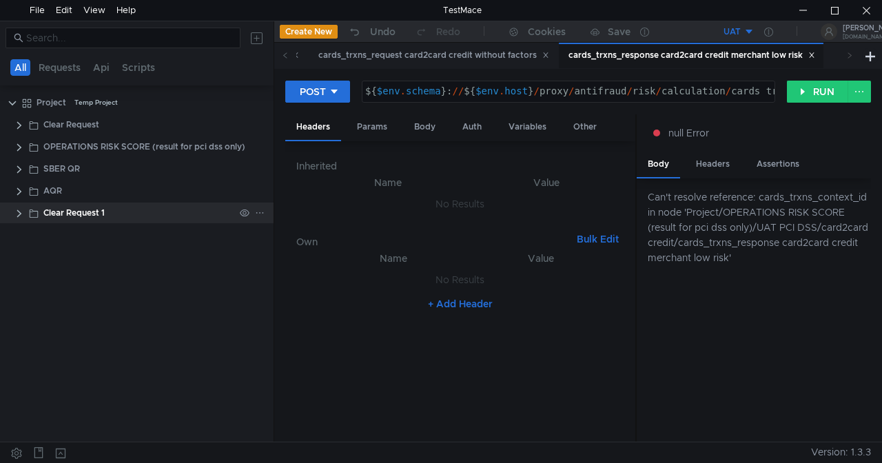
click at [265, 214] on div at bounding box center [252, 213] width 36 height 21
click at [262, 211] on icon at bounding box center [260, 213] width 10 height 10
click at [320, 352] on button "Disable" at bounding box center [316, 355] width 110 height 21
click at [262, 211] on icon at bounding box center [260, 213] width 10 height 10
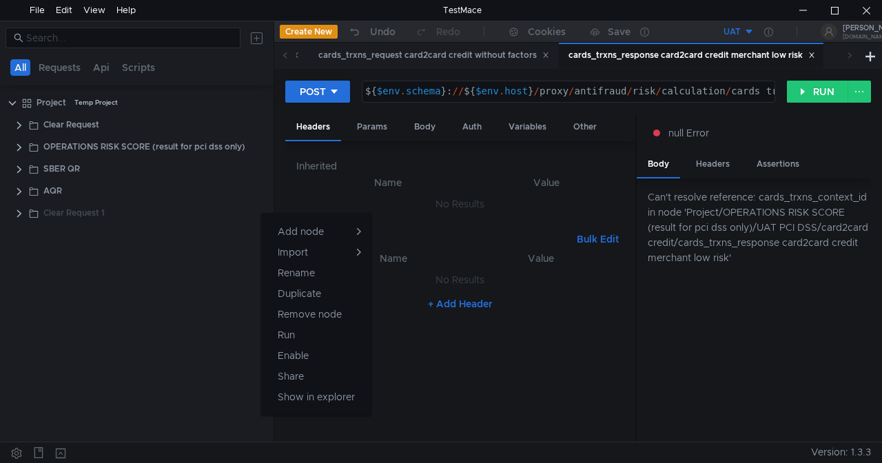
click at [331, 315] on app-tour-anchor "Remove node" at bounding box center [310, 314] width 64 height 17
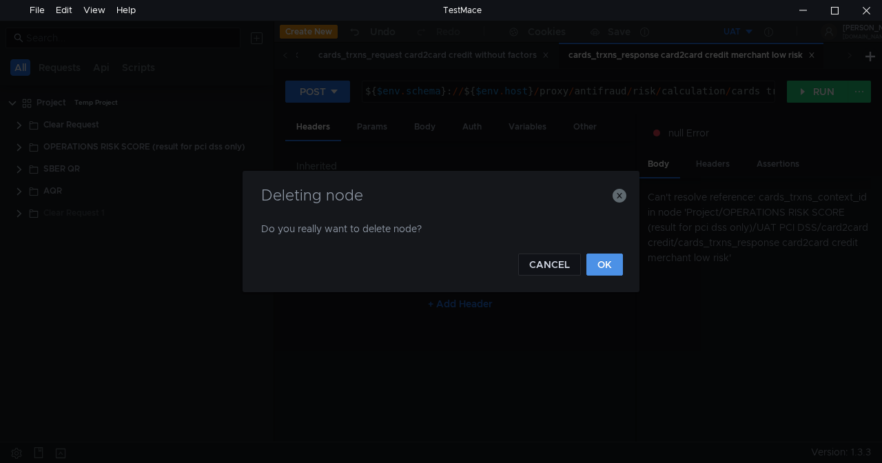
click at [601, 266] on button "OK" at bounding box center [604, 265] width 37 height 22
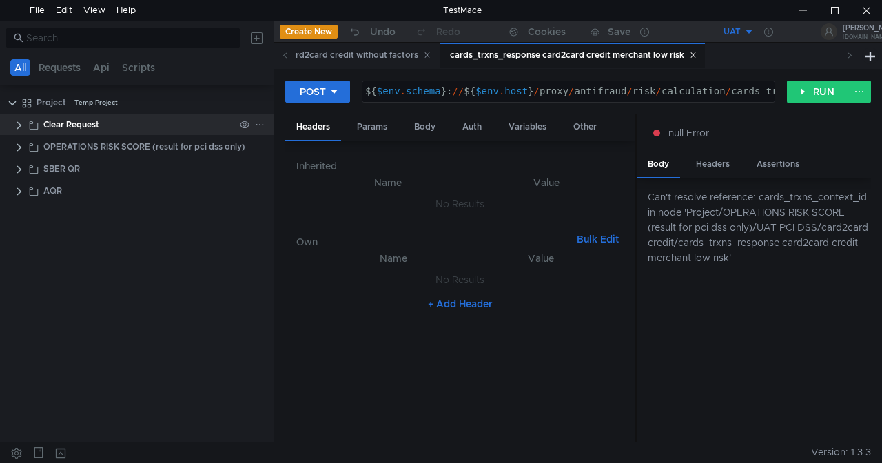
click at [19, 125] on clr-icon at bounding box center [19, 125] width 11 height 11
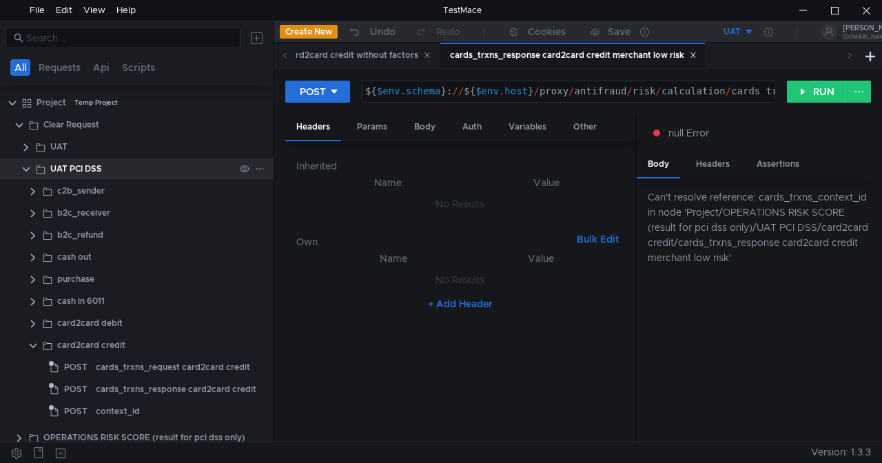
click at [25, 169] on clr-icon at bounding box center [26, 169] width 11 height 11
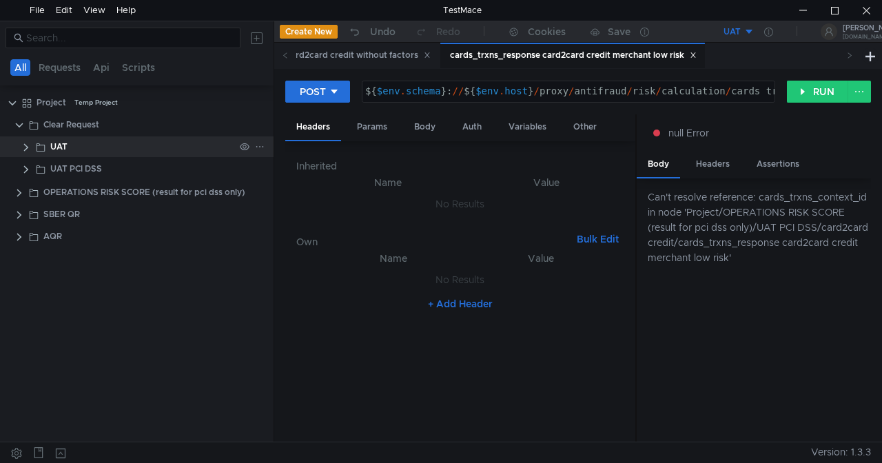
click at [28, 149] on clr-icon at bounding box center [26, 147] width 11 height 11
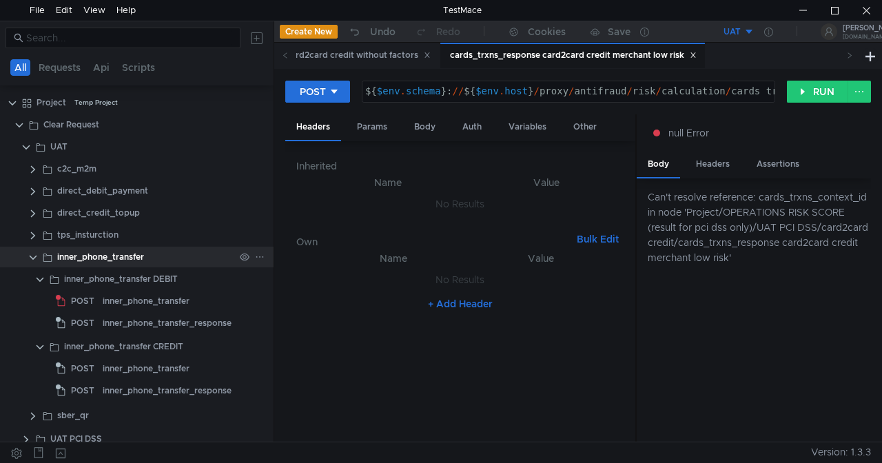
click at [34, 257] on clr-icon at bounding box center [33, 257] width 11 height 11
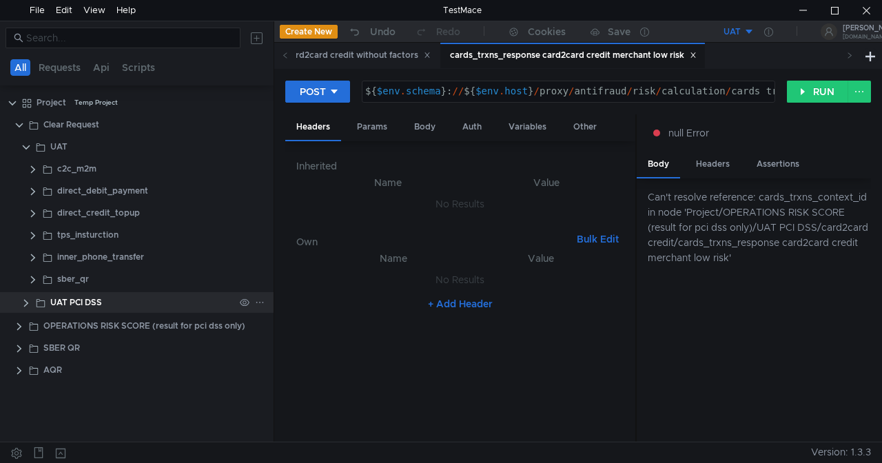
click at [27, 303] on clr-icon at bounding box center [26, 303] width 11 height 11
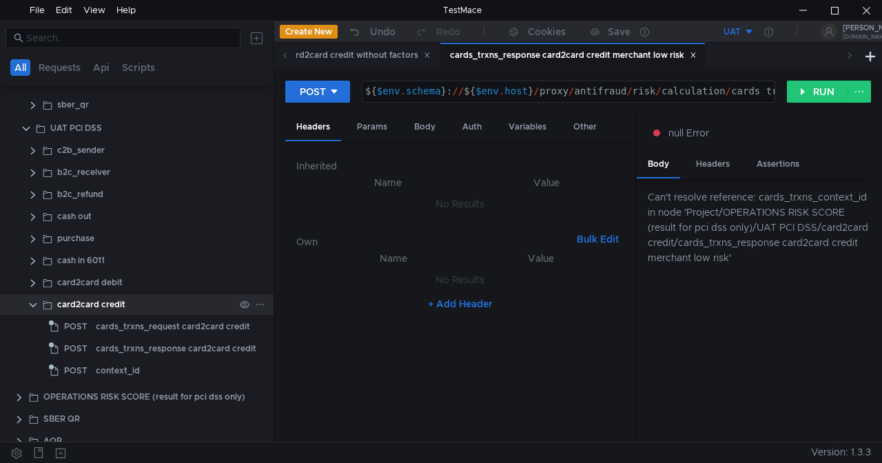
scroll to position [187, 0]
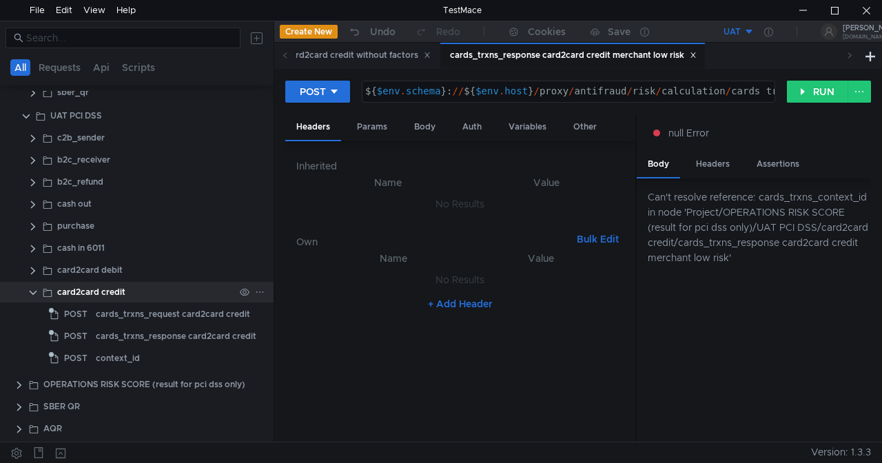
click at [33, 291] on clr-icon at bounding box center [33, 292] width 11 height 11
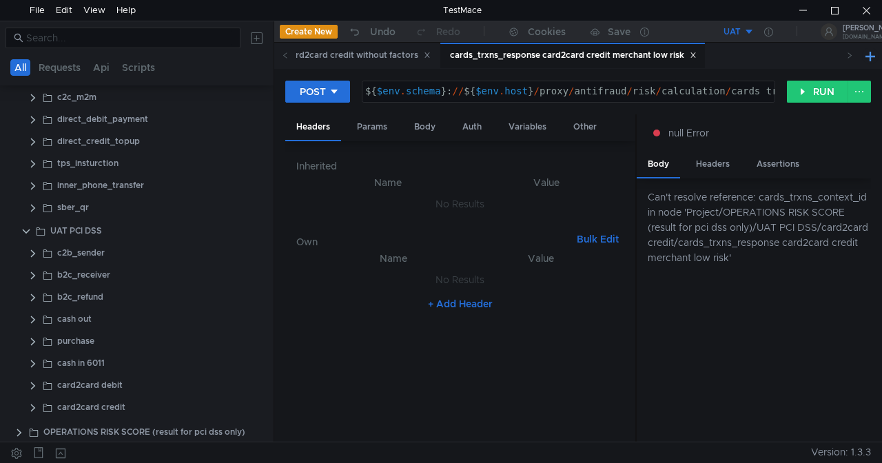
scroll to position [50, 0]
click at [748, 30] on button "UAT" at bounding box center [707, 32] width 96 height 22
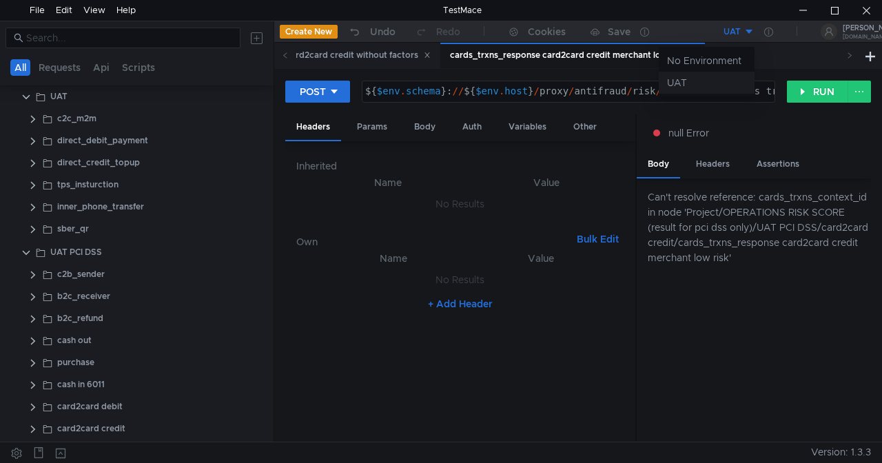
click at [707, 80] on li "UAT" at bounding box center [707, 83] width 96 height 22
click at [764, 30] on icon at bounding box center [768, 32] width 9 height 9
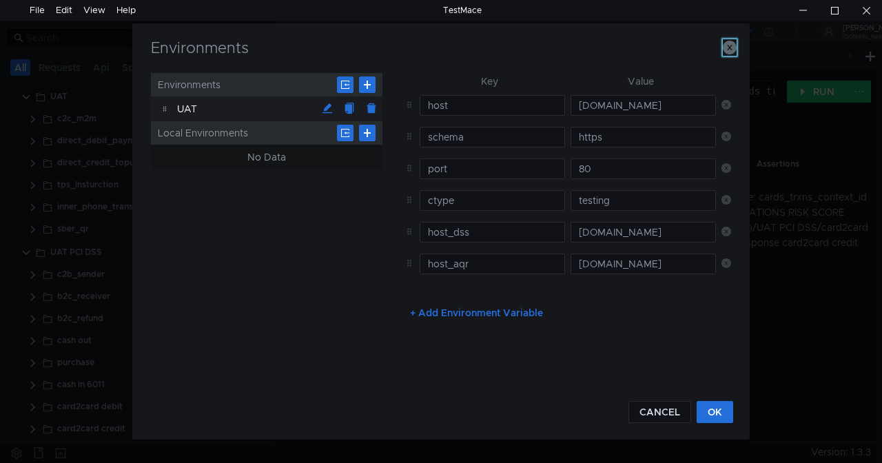
click at [730, 47] on icon "button" at bounding box center [730, 48] width 14 height 14
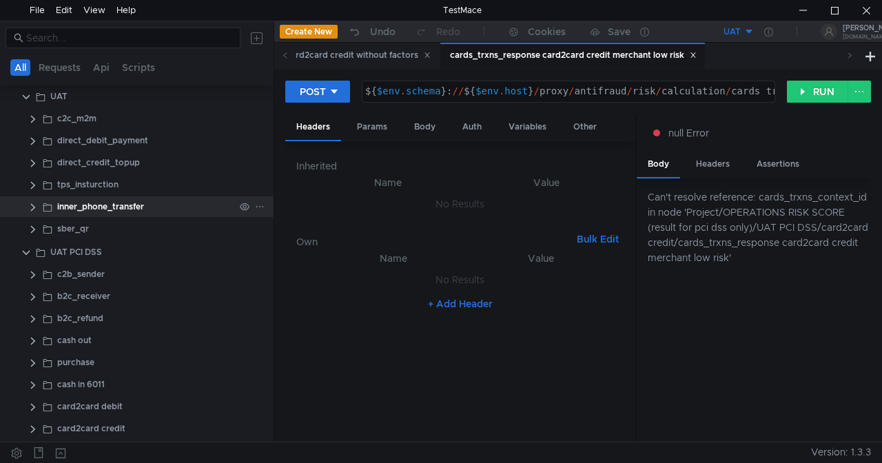
click at [112, 200] on div "inner_phone_transfer" at bounding box center [100, 206] width 87 height 21
click at [39, 206] on div "inner_phone_transfer" at bounding box center [156, 206] width 235 height 21
click at [32, 207] on clr-icon at bounding box center [33, 207] width 11 height 11
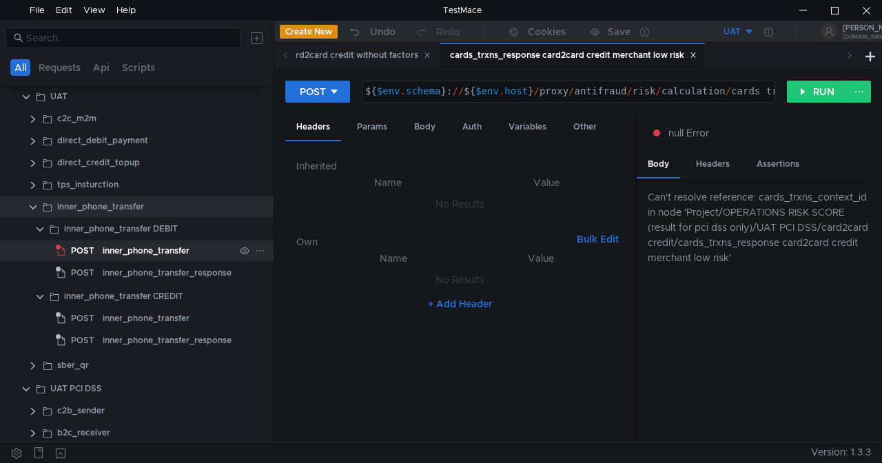
click at [105, 249] on div "inner_phone_transfer" at bounding box center [146, 250] width 87 height 21
click at [143, 249] on div "inner_phone_transfer" at bounding box center [146, 250] width 87 height 21
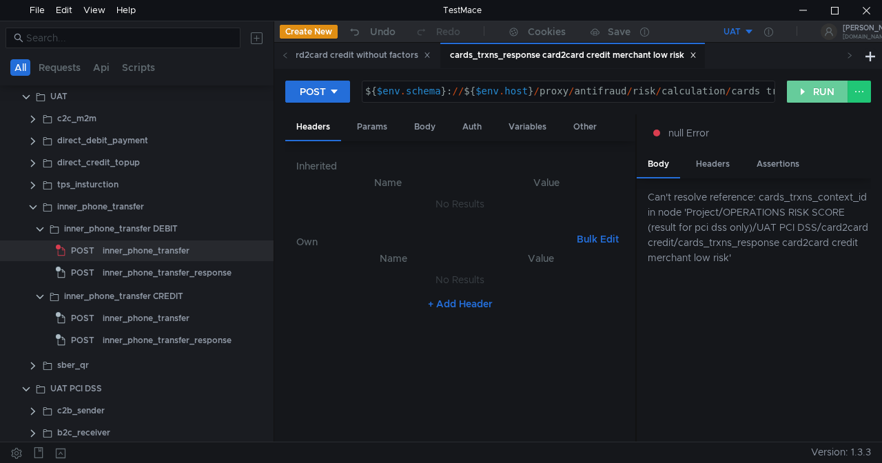
click at [814, 91] on button "RUN" at bounding box center [817, 92] width 61 height 22
click at [812, 90] on button "RUN" at bounding box center [817, 92] width 61 height 22
type textarea "${$env.schema}://${$[DOMAIN_NAME]}/proxy/antifraud/risk/calculation/cards_trxns…"
click at [728, 95] on div "${ $env . schema } : // ${ $env . host } / proxy / antifraud / risk / calculati…" at bounding box center [614, 101] width 504 height 31
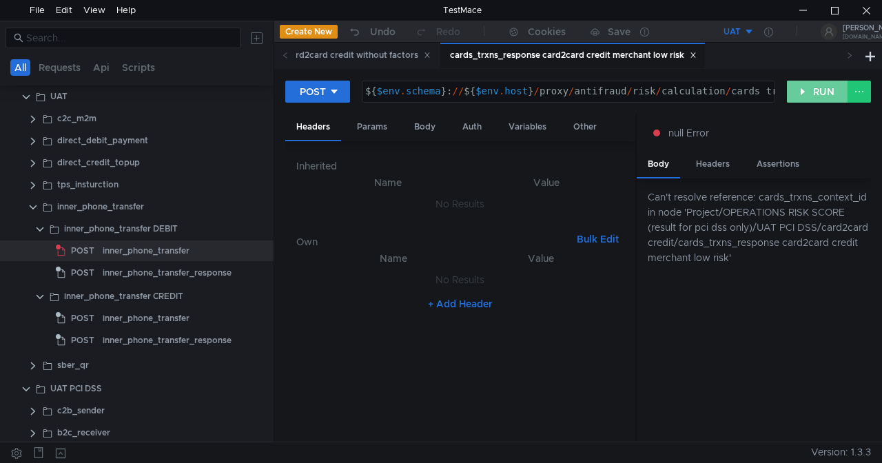
click at [803, 86] on button "RUN" at bounding box center [817, 92] width 61 height 22
click at [418, 130] on div "Body" at bounding box center [424, 126] width 43 height 25
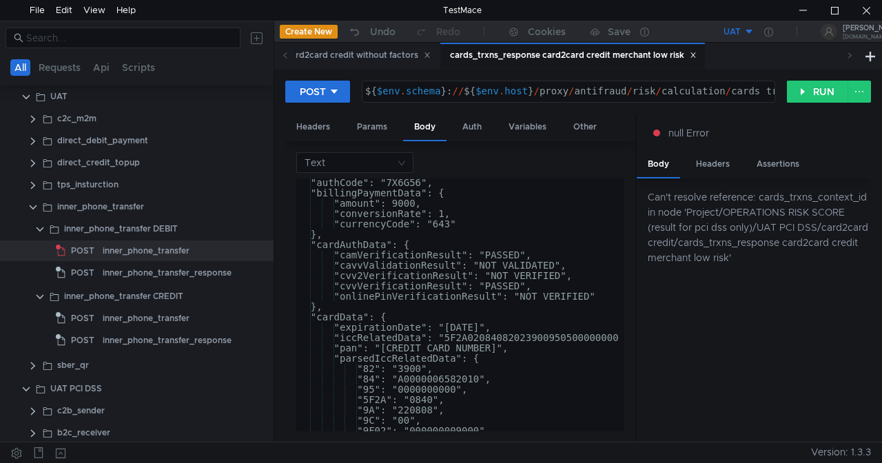
scroll to position [0, 0]
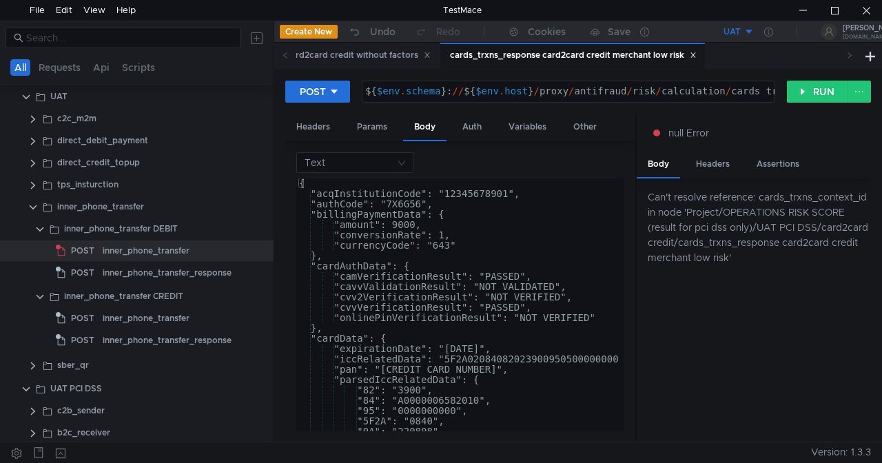
drag, startPoint x: 549, startPoint y: 223, endPoint x: 555, endPoint y: 234, distance: 11.7
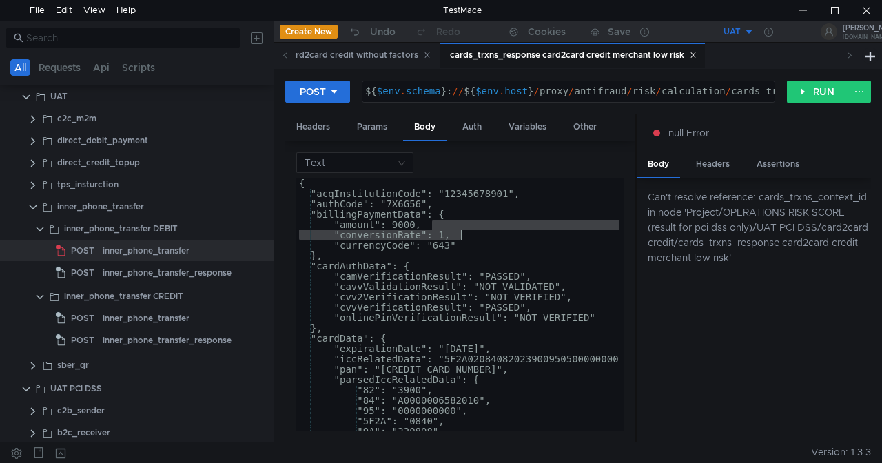
drag, startPoint x: 590, startPoint y: 282, endPoint x: 577, endPoint y: 278, distance: 13.1
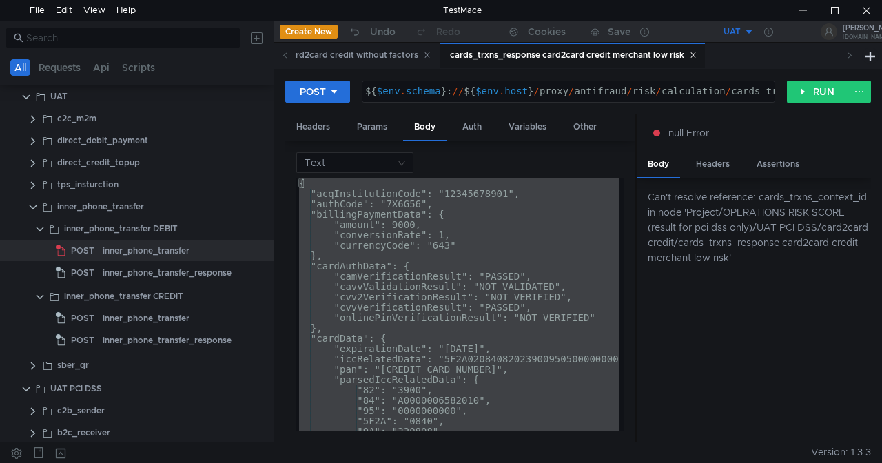
paste textarea
type textarea "}"
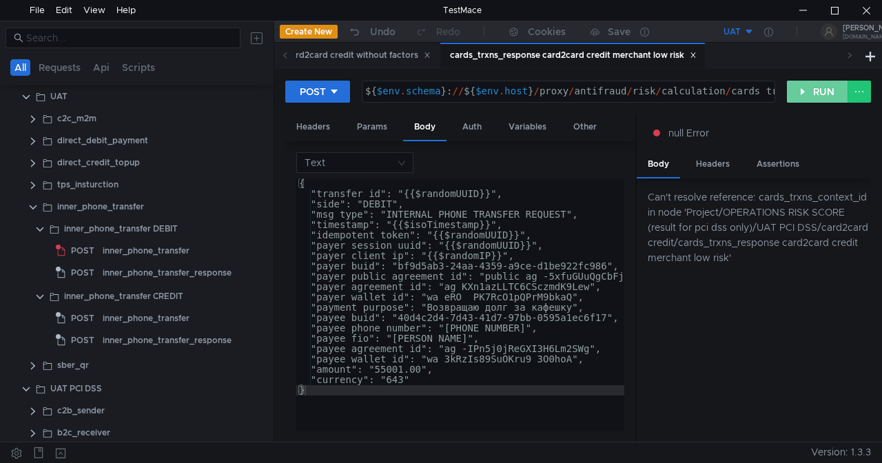
click at [810, 93] on button "RUN" at bounding box center [817, 92] width 61 height 22
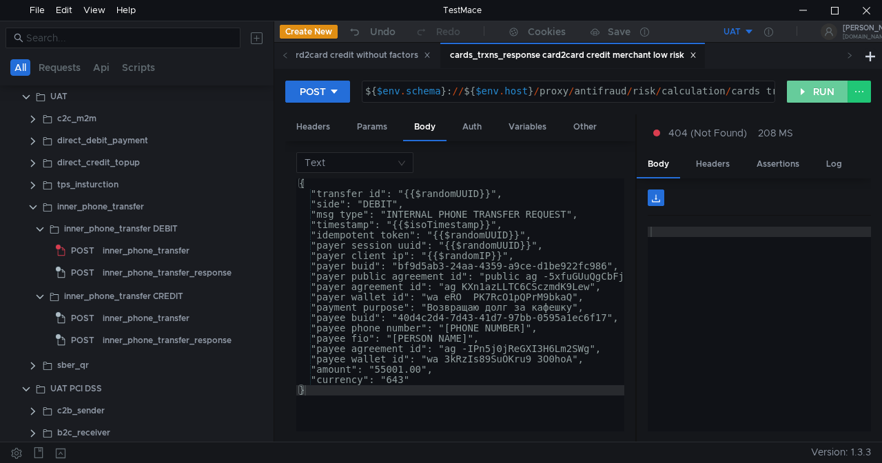
click at [808, 86] on button "RUN" at bounding box center [817, 92] width 61 height 22
click at [704, 163] on div "Headers" at bounding box center [713, 164] width 56 height 25
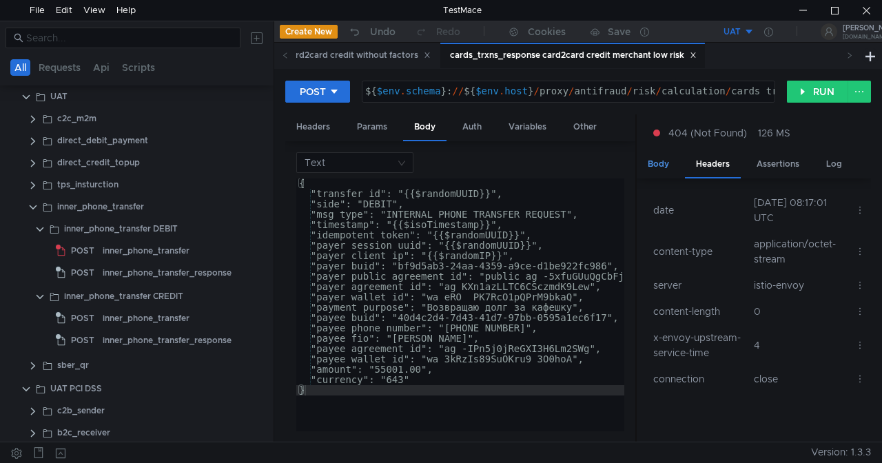
click at [666, 161] on div "Body" at bounding box center [658, 164] width 43 height 25
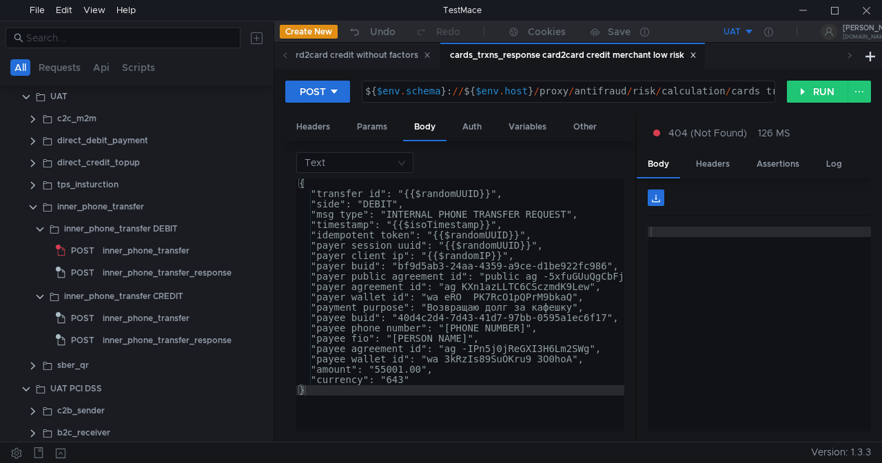
click at [705, 89] on div "${ $env . schema } : // ${ $env . host } / proxy / antifraud / risk / calculati…" at bounding box center [614, 101] width 504 height 31
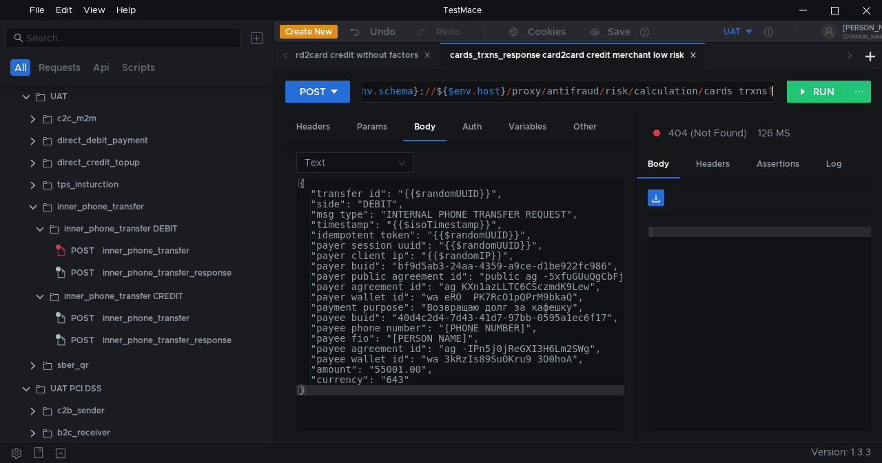
type textarea "${$env.schema}://${$[DOMAIN_NAME]}/proxy/antifraud/risk/calculation/cards_trxns"
click at [773, 62] on div "inner_phone_transfer inner_phone_transfer_response inner_phone_transfer inner_p…" at bounding box center [568, 56] width 544 height 26
click at [697, 340] on div at bounding box center [759, 339] width 223 height 225
click at [709, 161] on div "Headers" at bounding box center [713, 164] width 56 height 25
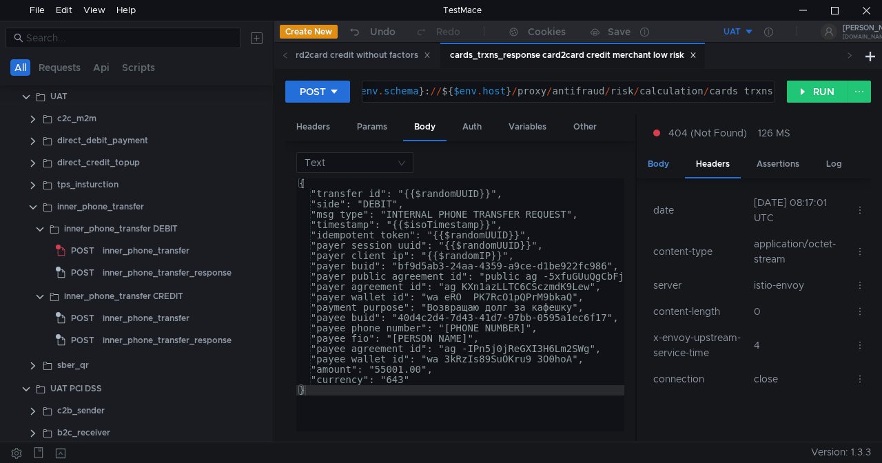
click at [668, 167] on div "Body" at bounding box center [658, 164] width 43 height 25
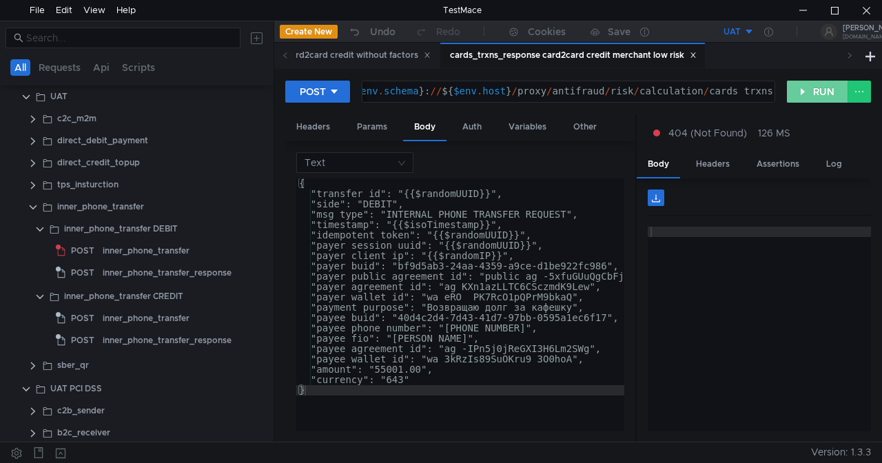
click at [818, 95] on button "RUN" at bounding box center [817, 92] width 61 height 22
click at [858, 87] on button at bounding box center [858, 92] width 23 height 22
click at [858, 87] on div at bounding box center [441, 231] width 882 height 463
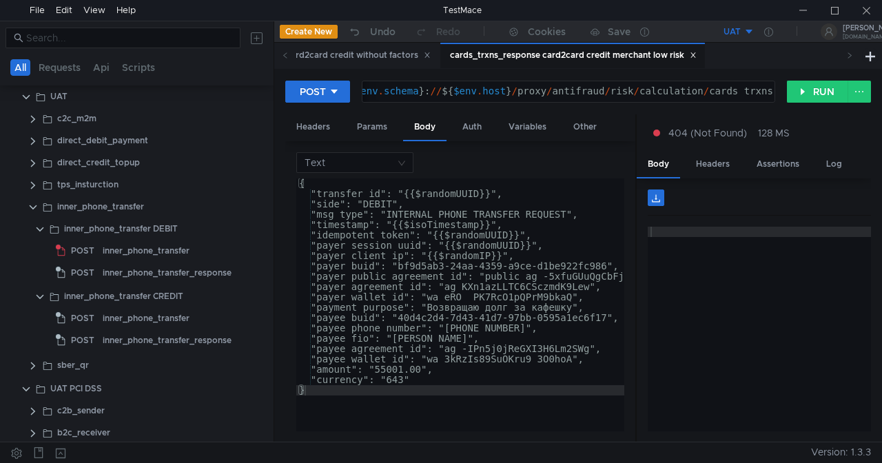
type textarea ""amount": "55001.00","
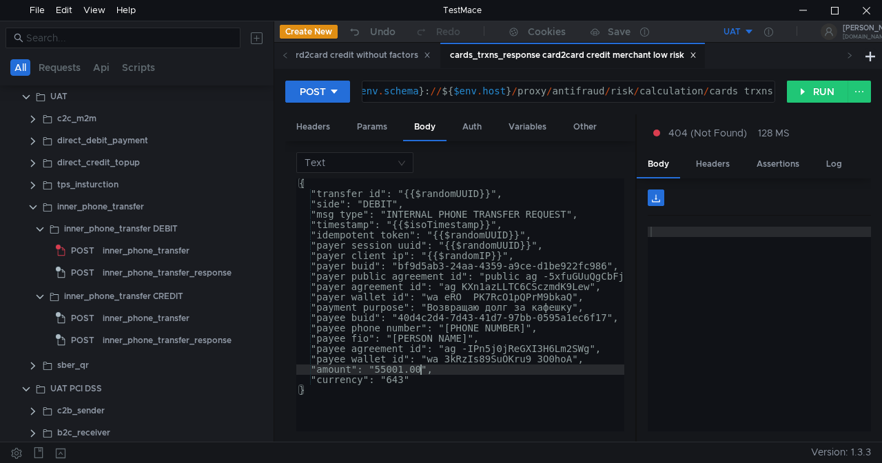
click at [420, 364] on div "{ "transfer_id": "{{$randomUUID}}", "side": "DEBIT", "msg_type": "INTERNAL_PHON…" at bounding box center [475, 312] width 359 height 268
click at [114, 270] on div "inner_phone_transfer_response" at bounding box center [167, 272] width 129 height 21
click at [194, 273] on div "inner_phone_transfer_response" at bounding box center [167, 272] width 129 height 21
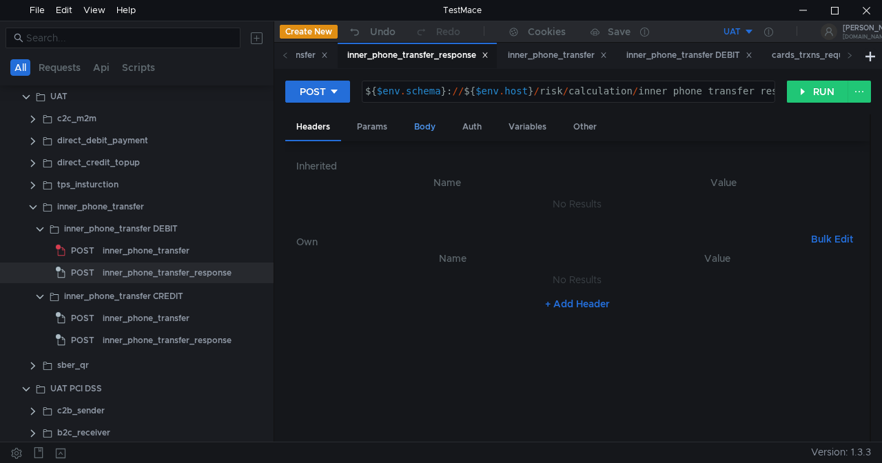
click at [415, 128] on div "Body" at bounding box center [424, 126] width 43 height 25
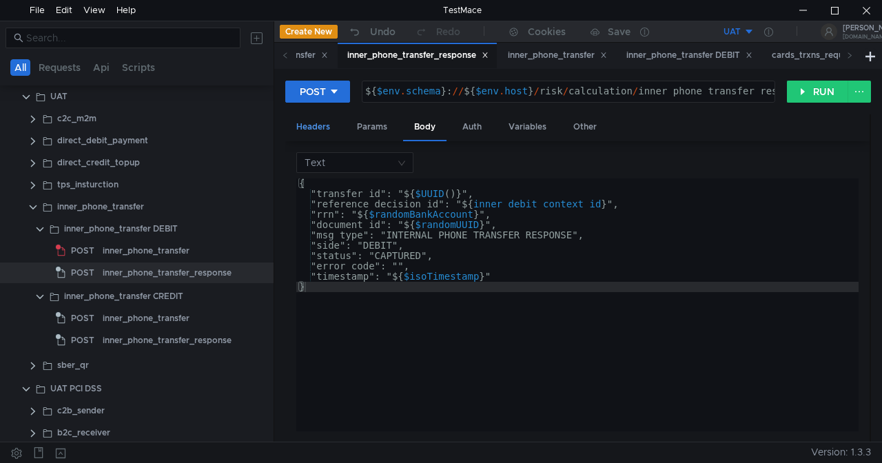
click at [310, 127] on div "Headers" at bounding box center [313, 126] width 56 height 25
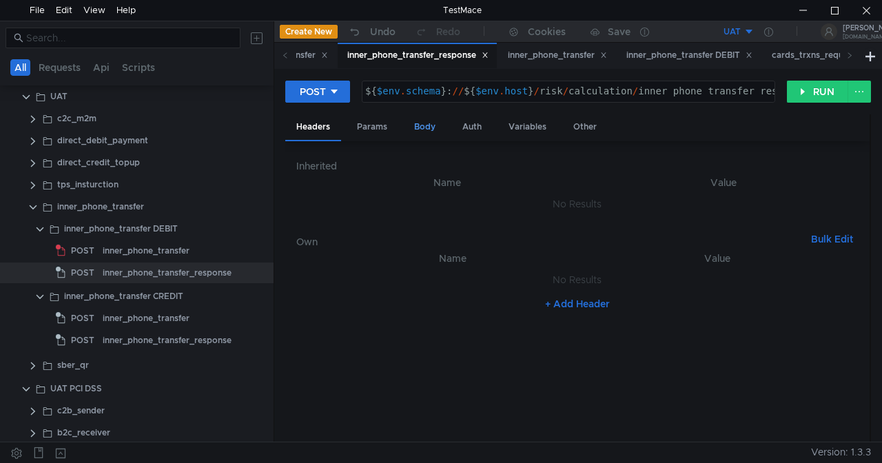
click at [426, 127] on div "Body" at bounding box center [424, 126] width 43 height 25
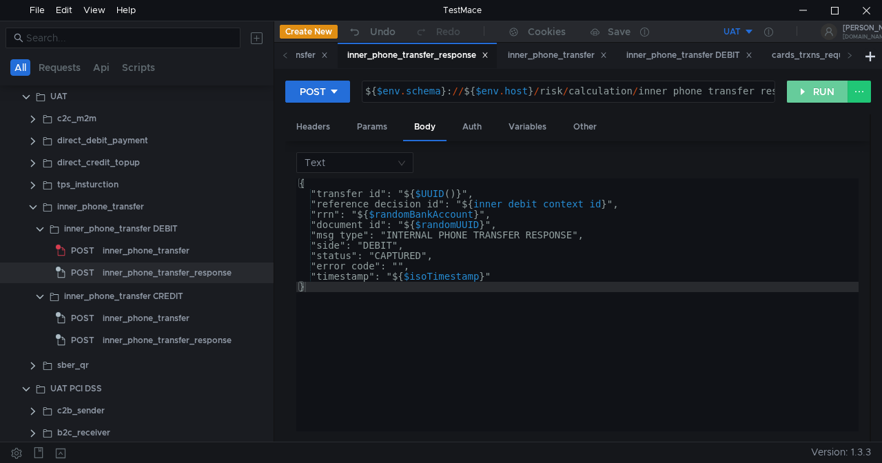
click at [817, 85] on button "RUN" at bounding box center [817, 92] width 61 height 22
click at [814, 85] on button "RUN" at bounding box center [817, 92] width 61 height 22
type textarea "${$env.schema}://${$[DOMAIN_NAME]}/risk/calculation/inner_phone_transfer_respon…"
click at [736, 90] on div "${ $env . schema } : // ${ $env . host } / risk / calculation / inner_phone_tra…" at bounding box center [585, 101] width 446 height 31
click at [817, 92] on button "RUN" at bounding box center [817, 92] width 61 height 22
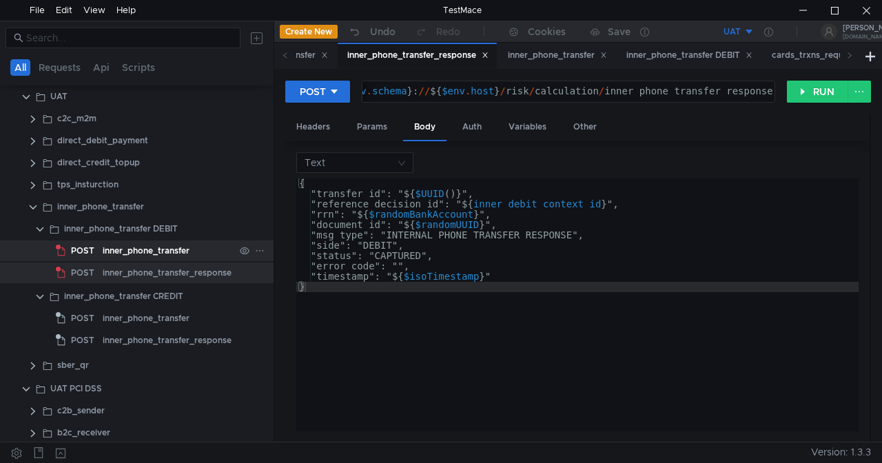
click at [125, 247] on div "inner_phone_transfer" at bounding box center [146, 250] width 87 height 21
click at [152, 251] on div "inner_phone_transfer" at bounding box center [146, 250] width 87 height 21
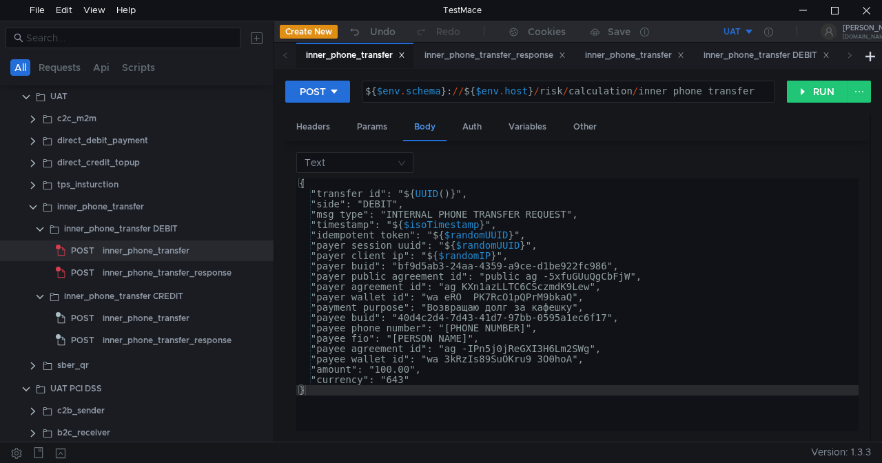
click at [423, 127] on div "Body" at bounding box center [424, 127] width 43 height 27
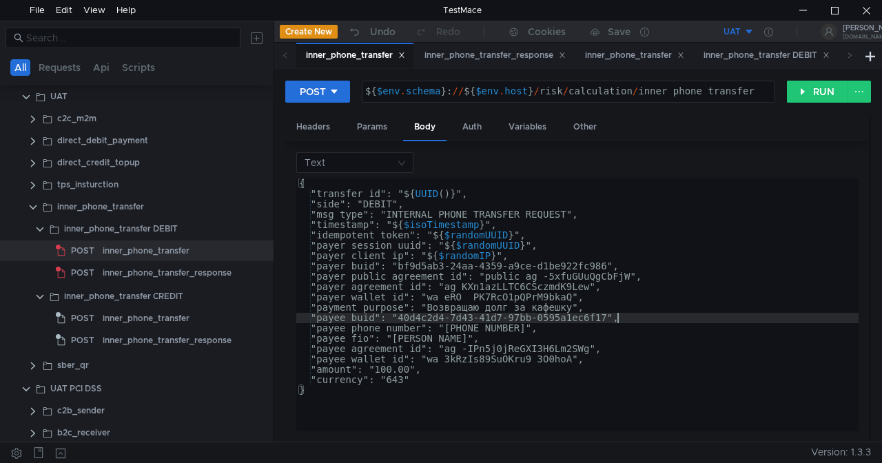
click at [619, 322] on div "{ "transfer_id": " ${ UUID ( ) } ", "side": "DEBIT", "msg_type": "INTERNAL_PHON…" at bounding box center [577, 312] width 562 height 268
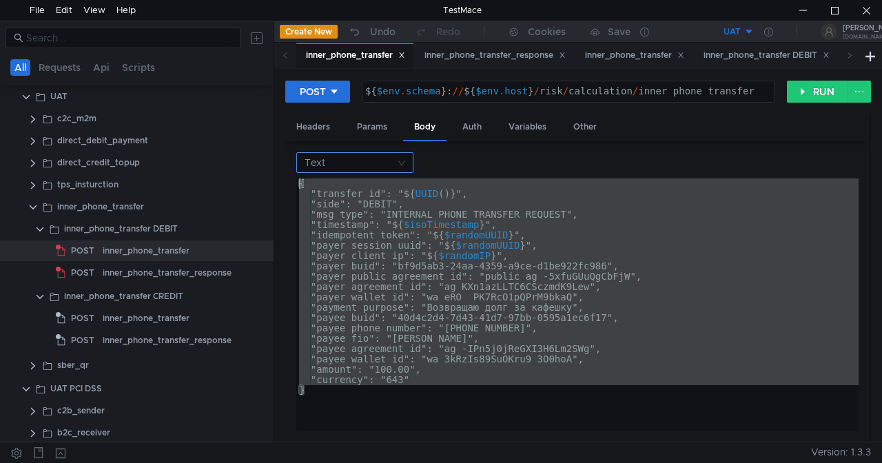
drag, startPoint x: 418, startPoint y: 399, endPoint x: 298, endPoint y: 171, distance: 257.9
click at [298, 171] on div "Text "payee_buid": "40d4c2d4-7d43-41d7-97bb-0595a1ec6f17", { "transfer_id": " $…" at bounding box center [577, 291] width 562 height 279
paste textarea "}"
type textarea "}"
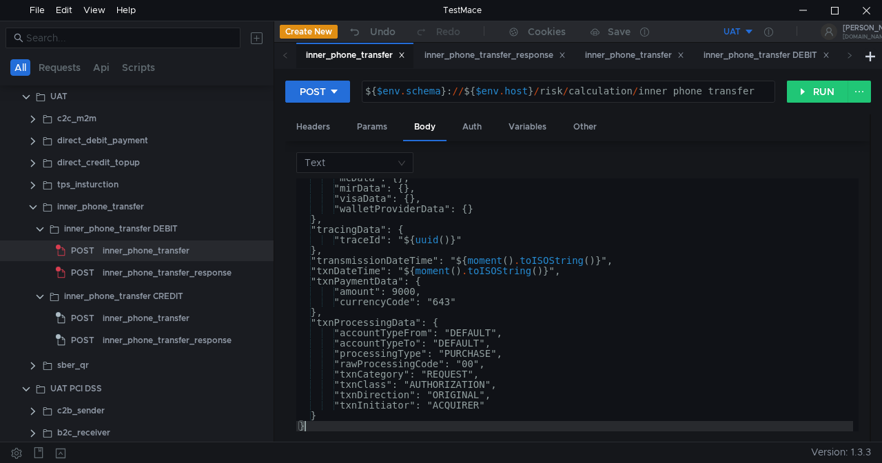
scroll to position [971, 0]
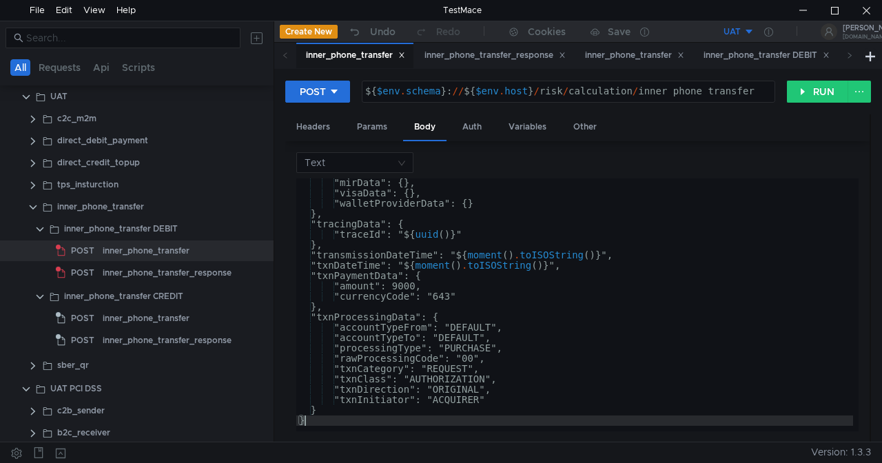
click at [723, 126] on div "Headers Params Body Auth Variables Other" at bounding box center [577, 127] width 584 height 27
click at [755, 88] on div "${ $env . schema } : // ${ $env . host } / risk / calculation / inner_phone_tra…" at bounding box center [568, 101] width 412 height 31
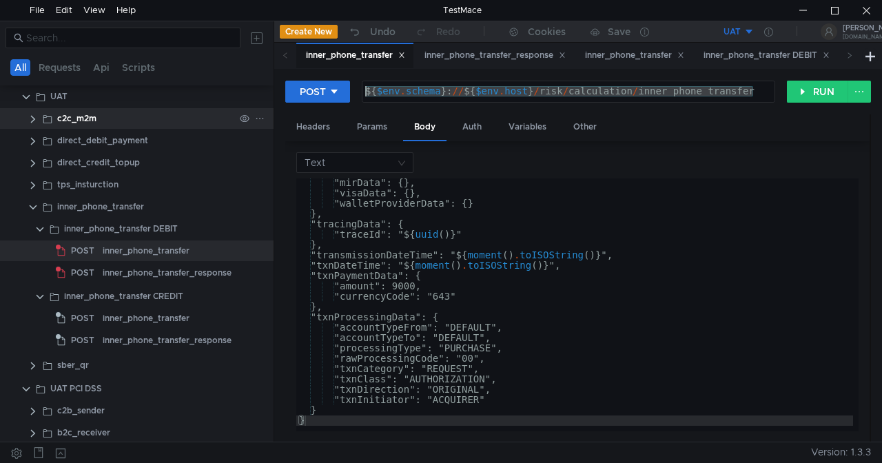
drag, startPoint x: 756, startPoint y: 88, endPoint x: 259, endPoint y: 112, distance: 497.3
click at [259, 112] on as-split "All Requests Api Scripts Project Temp Project Clear Request UAT c2c_m2m direct_…" at bounding box center [441, 231] width 882 height 421
paste textarea "proxy/antifraud/risk/calculation/cards_trxns?format=full"
type textarea "${$env.schema}://${$[DOMAIN_NAME]}/proxy/antifraud/risk/calculation/cards_trxns…"
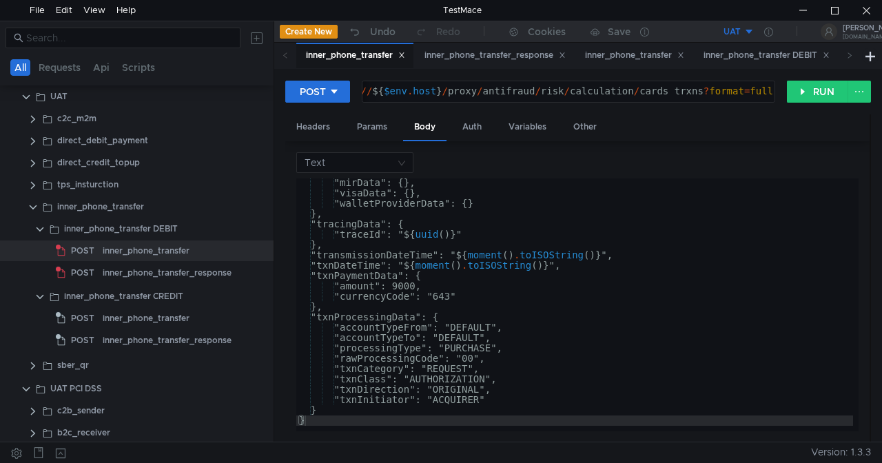
click at [721, 123] on div "Headers Params Body Auth Variables Other" at bounding box center [577, 127] width 584 height 27
click at [811, 92] on button "RUN" at bounding box center [817, 92] width 61 height 22
click at [818, 91] on button "RUN" at bounding box center [817, 92] width 61 height 22
click at [821, 93] on button "RUN" at bounding box center [817, 92] width 61 height 22
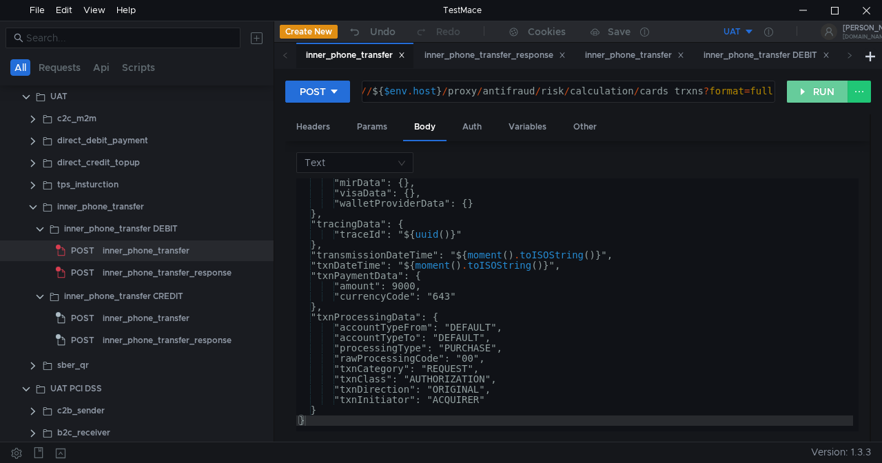
click at [821, 93] on button "RUN" at bounding box center [817, 92] width 61 height 22
click at [820, 93] on button "RUN" at bounding box center [817, 92] width 61 height 22
click at [817, 94] on button "RUN" at bounding box center [817, 92] width 61 height 22
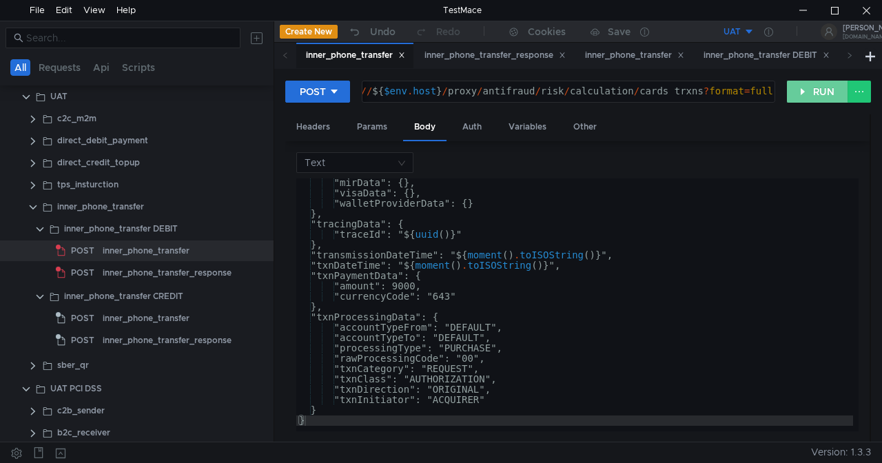
click at [817, 92] on button "RUN" at bounding box center [817, 92] width 61 height 22
click at [819, 91] on button "RUN" at bounding box center [817, 92] width 61 height 22
click at [860, 93] on button at bounding box center [858, 92] width 23 height 22
click at [861, 93] on div at bounding box center [441, 231] width 882 height 463
click at [812, 92] on button "RUN" at bounding box center [817, 92] width 61 height 22
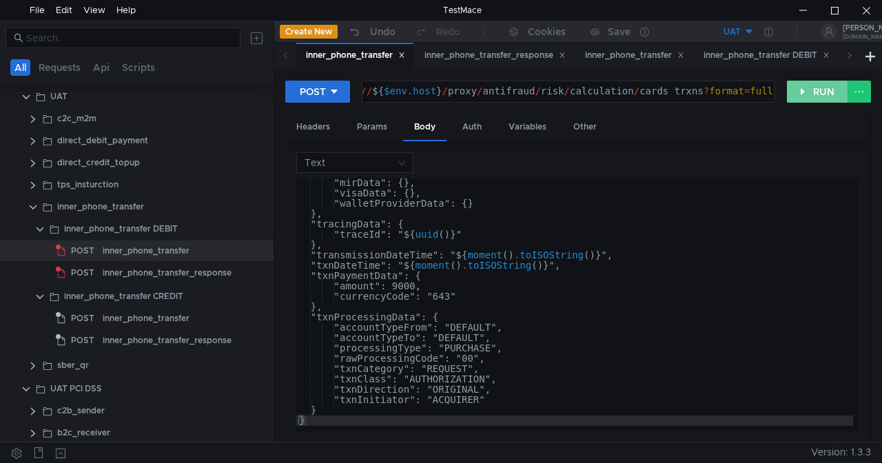
click at [820, 88] on button "RUN" at bounding box center [817, 92] width 61 height 22
type textarea ""walletProviderData": {}"
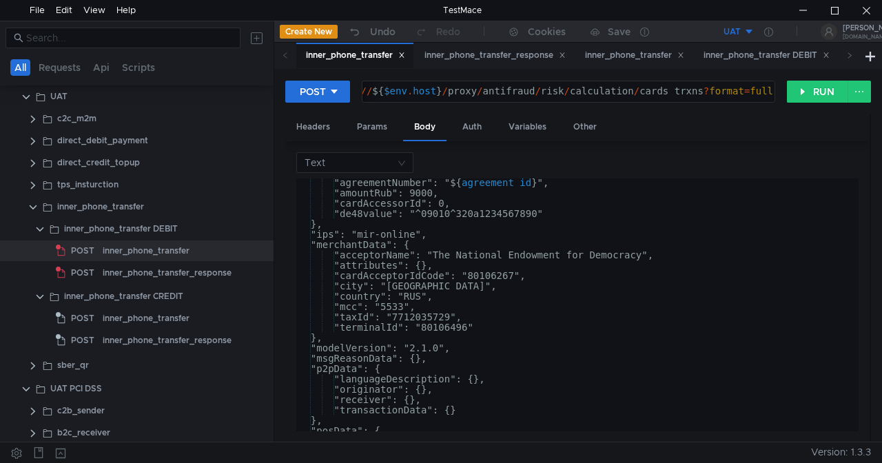
scroll to position [0, 0]
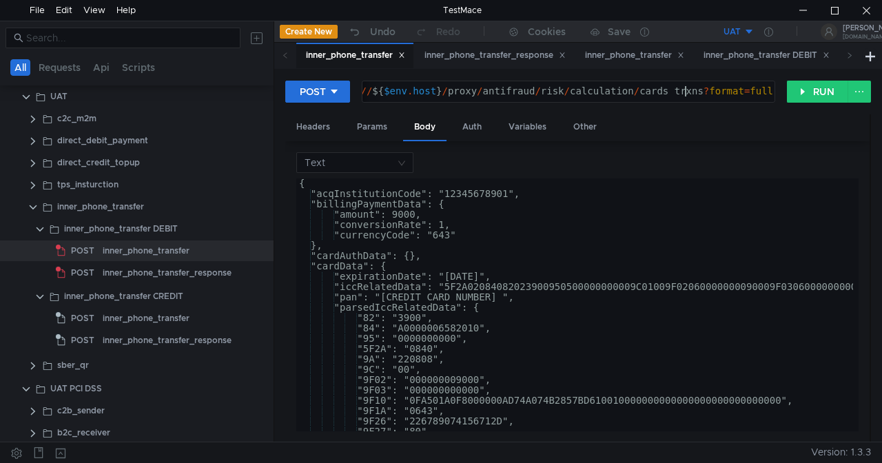
click at [685, 90] on div "${ $env . schema } : // ${ $env . host } / proxy / antifraud / risk / calculati…" at bounding box center [523, 101] width 504 height 31
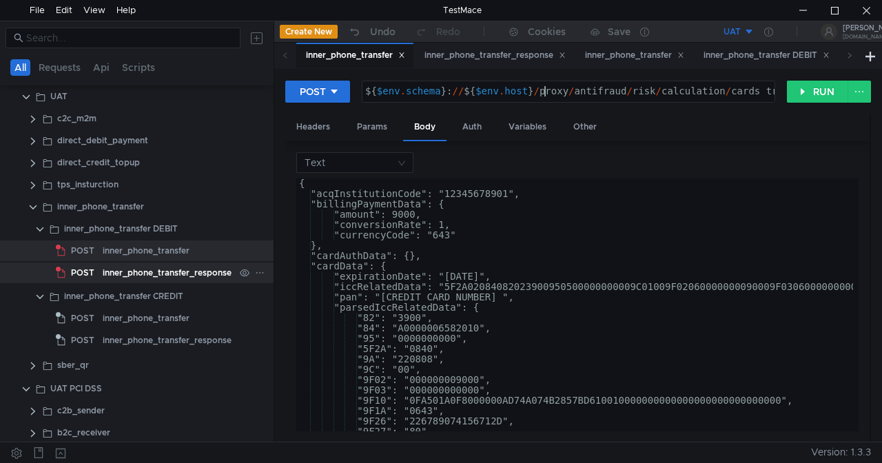
click at [192, 274] on div "inner_phone_transfer_response" at bounding box center [167, 272] width 129 height 21
click at [166, 256] on div "inner_phone_transfer" at bounding box center [146, 250] width 87 height 21
click at [152, 270] on div "inner_phone_transfer_response" at bounding box center [167, 272] width 129 height 21
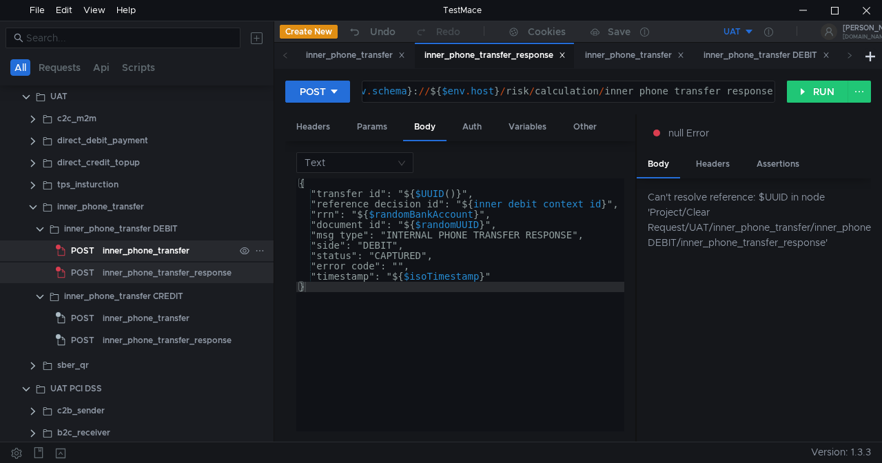
click at [143, 251] on div "inner_phone_transfer" at bounding box center [146, 250] width 87 height 21
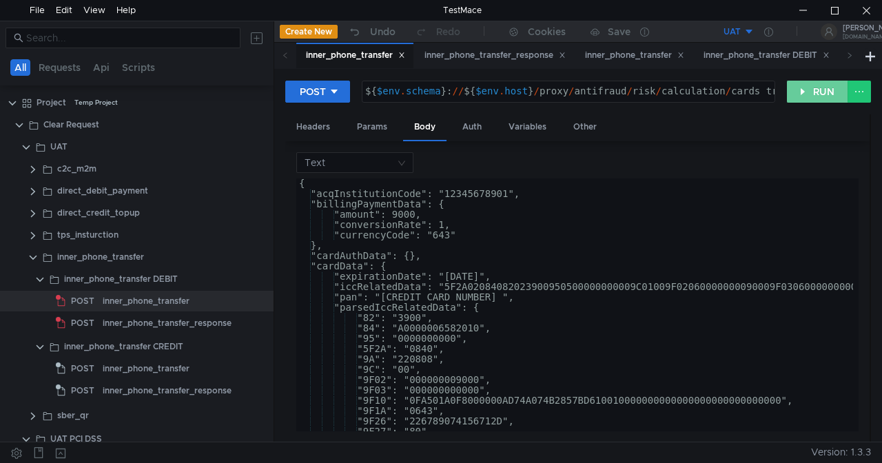
click at [810, 94] on button "RUN" at bounding box center [817, 92] width 61 height 22
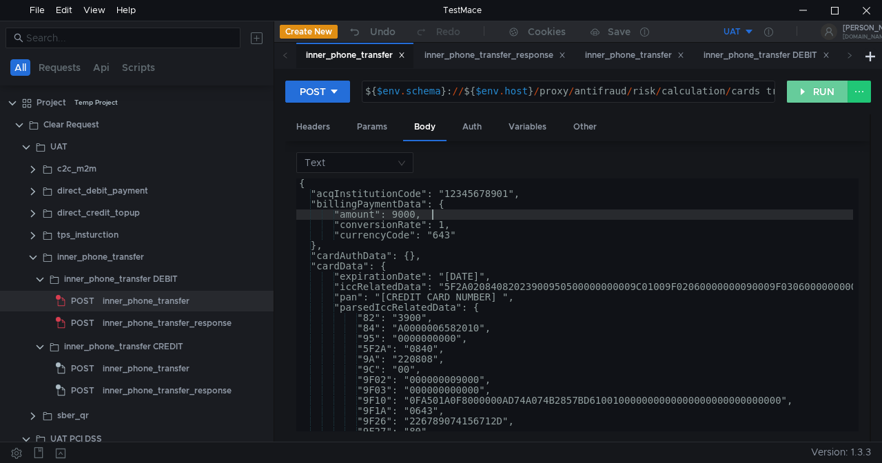
click at [814, 81] on button "RUN" at bounding box center [817, 92] width 61 height 22
click at [814, 96] on button "RUN" at bounding box center [817, 92] width 61 height 22
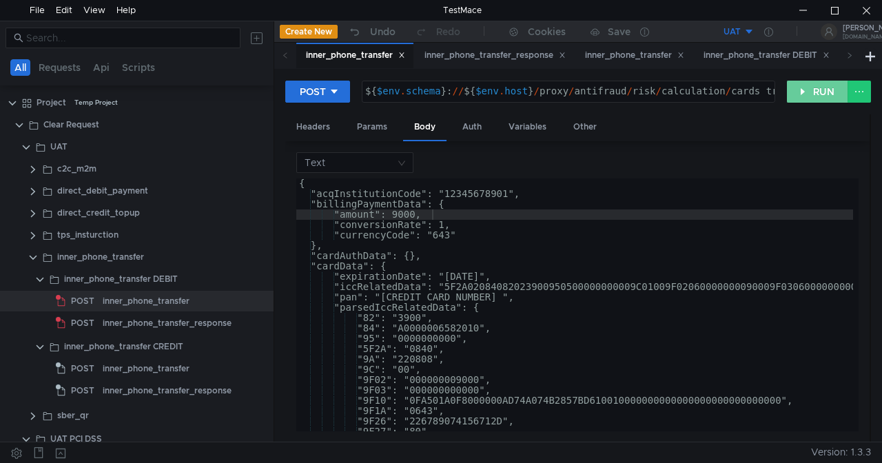
click at [814, 96] on button "RUN" at bounding box center [817, 92] width 61 height 22
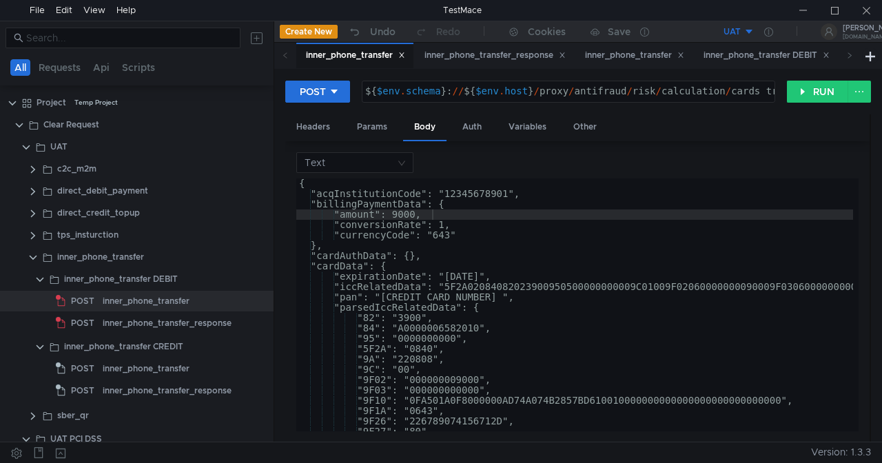
type textarea ""84": "A0000006582010","
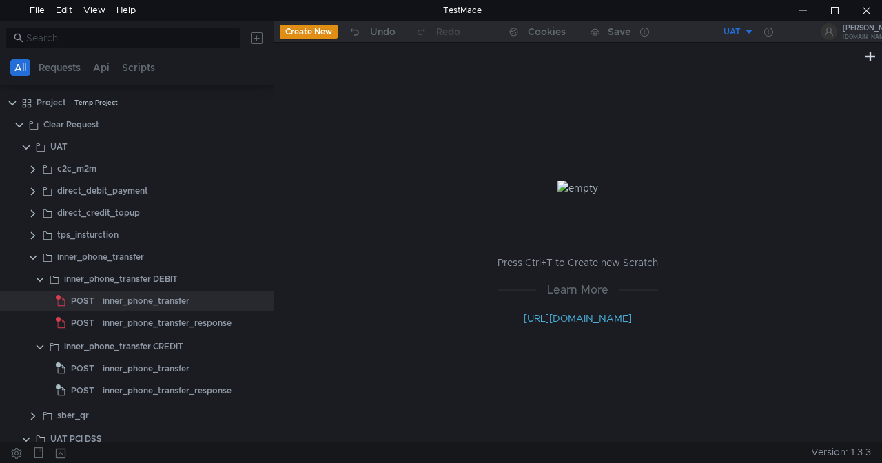
click at [572, 101] on div "Press Ctrl+T to Create new Scratch Learn More [URL][DOMAIN_NAME]" at bounding box center [578, 253] width 608 height 377
click at [664, 254] on div "Press Ctrl+T to Create new Scratch Learn More [URL][DOMAIN_NAME]" at bounding box center [578, 253] width 608 height 377
click at [119, 282] on div "inner_phone_transfer DEBIT" at bounding box center [121, 279] width 114 height 21
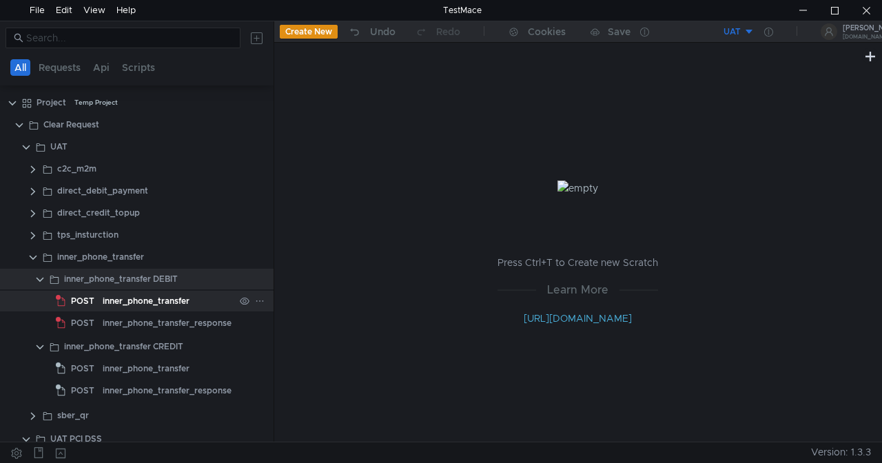
click at [113, 297] on div "inner_phone_transfer" at bounding box center [146, 301] width 87 height 21
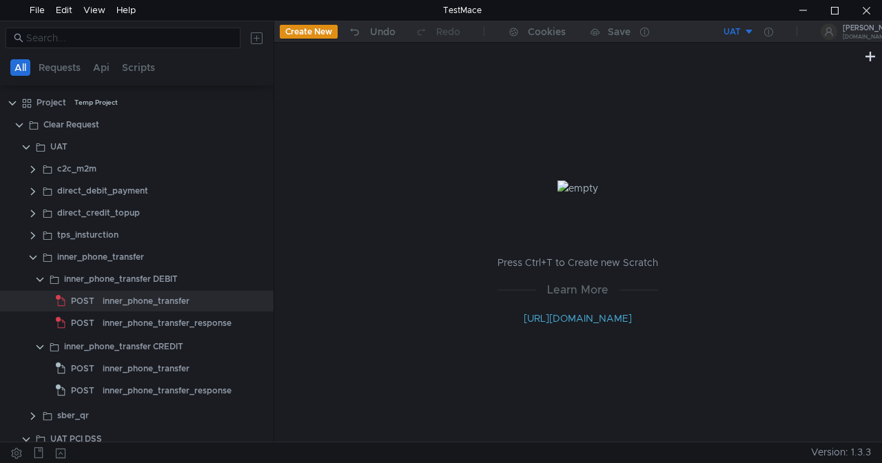
drag, startPoint x: 140, startPoint y: 277, endPoint x: 329, endPoint y: 245, distance: 192.2
click at [329, 245] on div "Press Ctrl+T to Create new Scratch Learn More [URL][DOMAIN_NAME]" at bounding box center [578, 253] width 608 height 377
click at [146, 302] on div "inner_phone_transfer" at bounding box center [146, 301] width 87 height 21
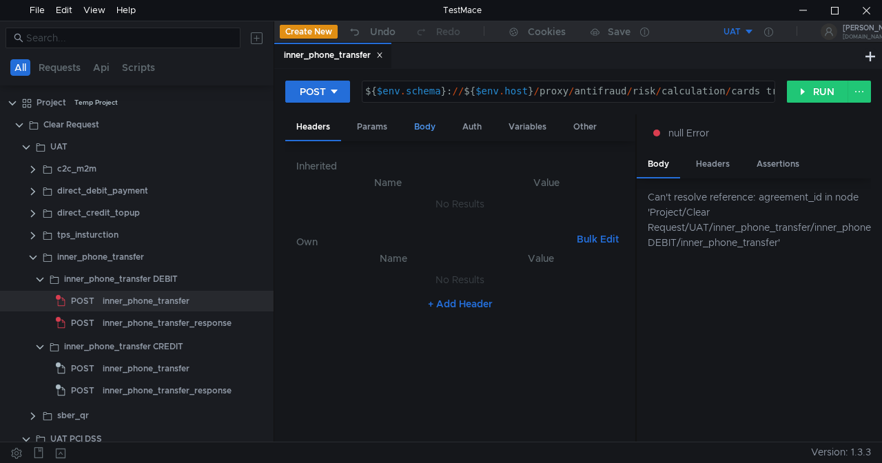
click at [420, 130] on div "Body" at bounding box center [424, 126] width 43 height 25
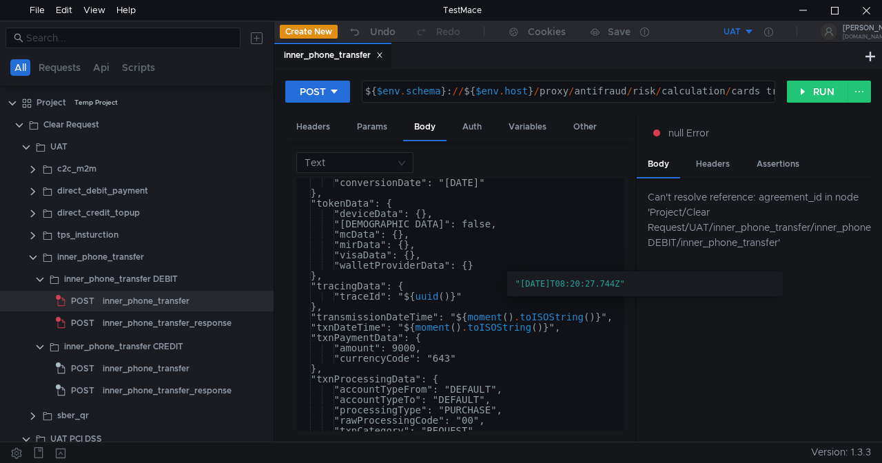
scroll to position [661, 0]
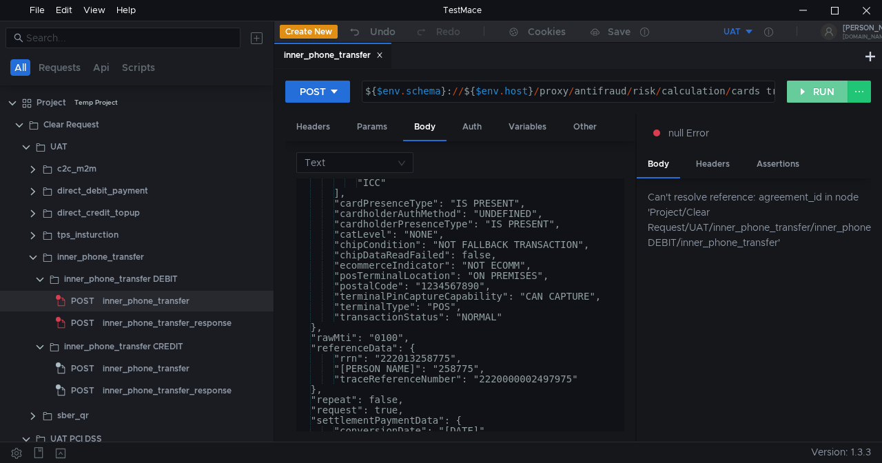
click at [805, 85] on button "RUN" at bounding box center [817, 92] width 61 height 22
click at [805, 86] on button "RUN" at bounding box center [817, 92] width 61 height 22
click at [803, 84] on button "RUN" at bounding box center [817, 92] width 61 height 22
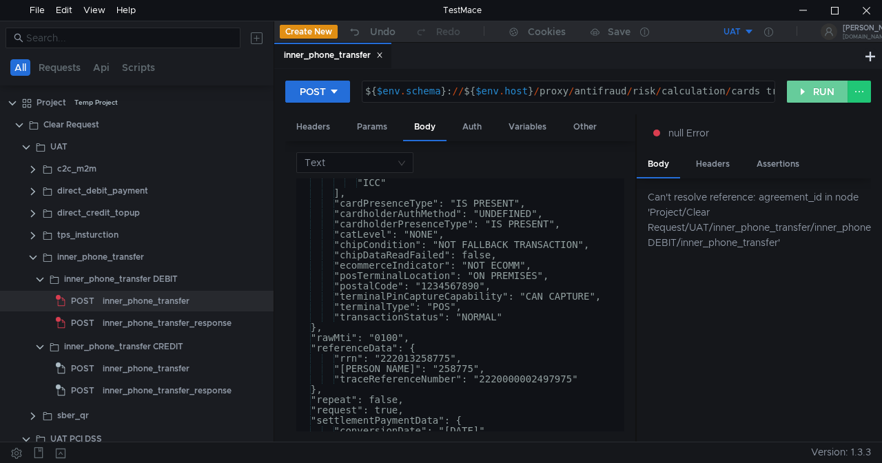
click at [803, 79] on div "POST ${ $env . schema } : // ${ $env . host } / proxy / antifraud / risk / calc…" at bounding box center [578, 255] width 608 height 373
click at [823, 91] on button "RUN" at bounding box center [817, 92] width 61 height 22
click at [816, 92] on button "RUN" at bounding box center [817, 92] width 61 height 22
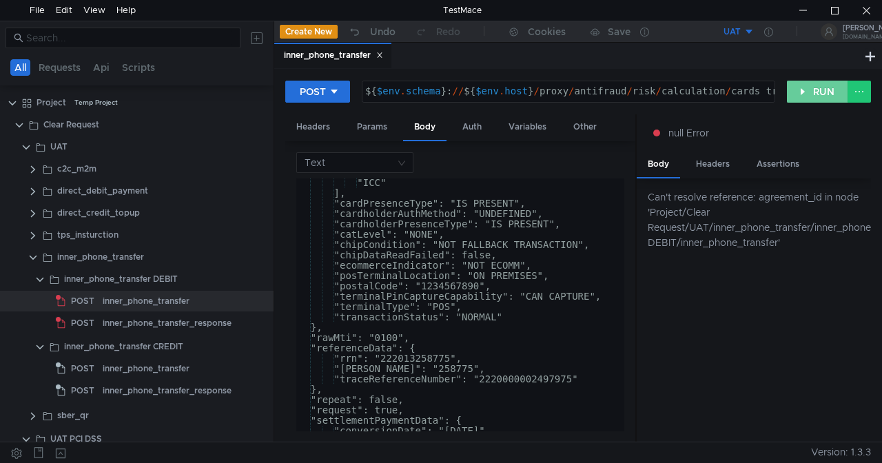
click at [818, 90] on button "RUN" at bounding box center [817, 92] width 61 height 22
click at [748, 30] on button "UAT" at bounding box center [707, 32] width 96 height 22
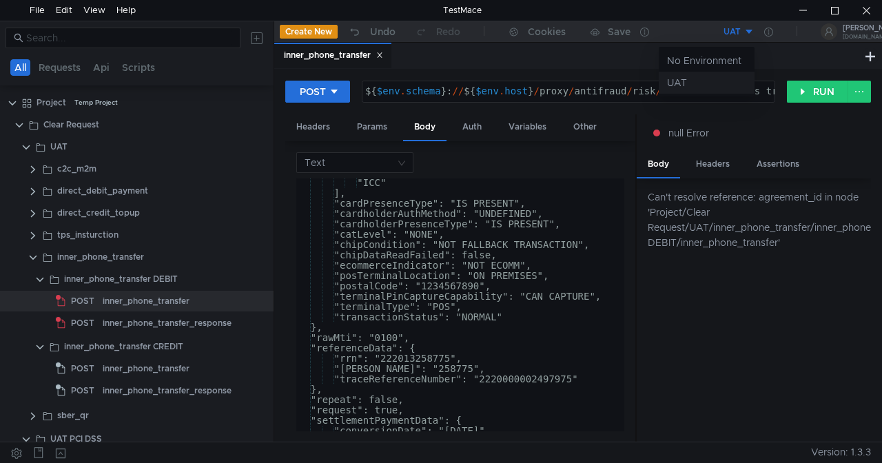
click at [711, 75] on li "UAT" at bounding box center [707, 83] width 96 height 22
click at [765, 30] on icon at bounding box center [768, 32] width 9 height 9
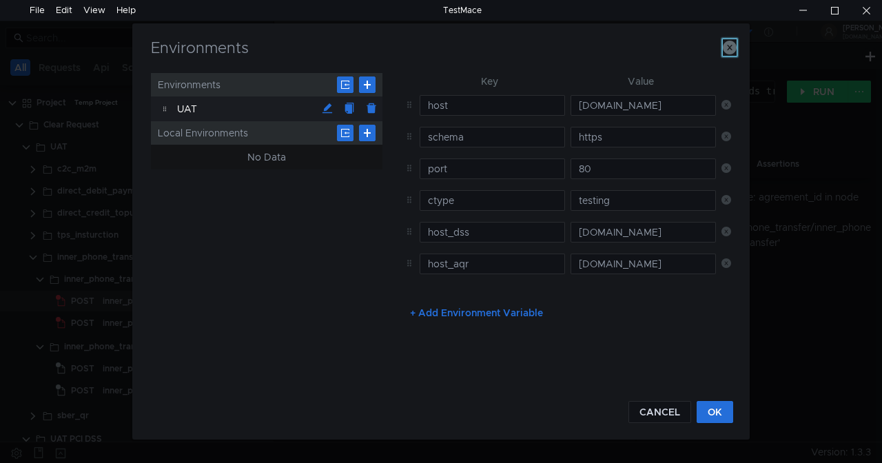
click at [728, 51] on icon "button" at bounding box center [730, 48] width 14 height 14
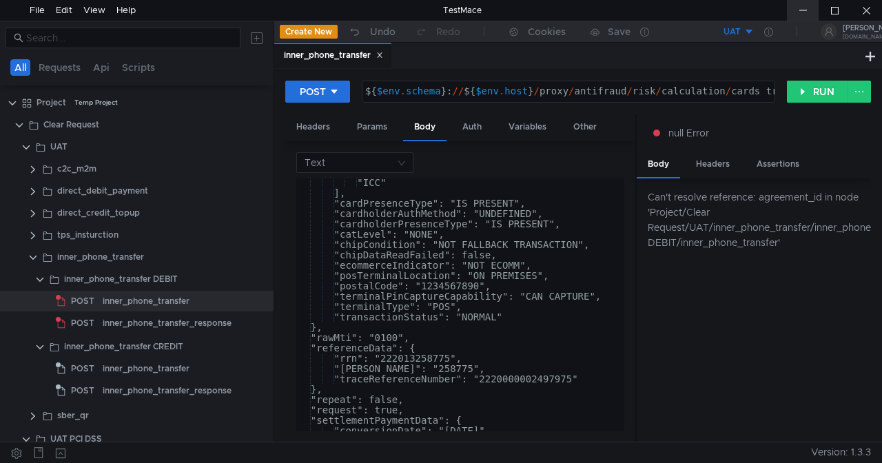
click at [802, 10] on div at bounding box center [803, 10] width 32 height 21
